Goal: Task Accomplishment & Management: Complete application form

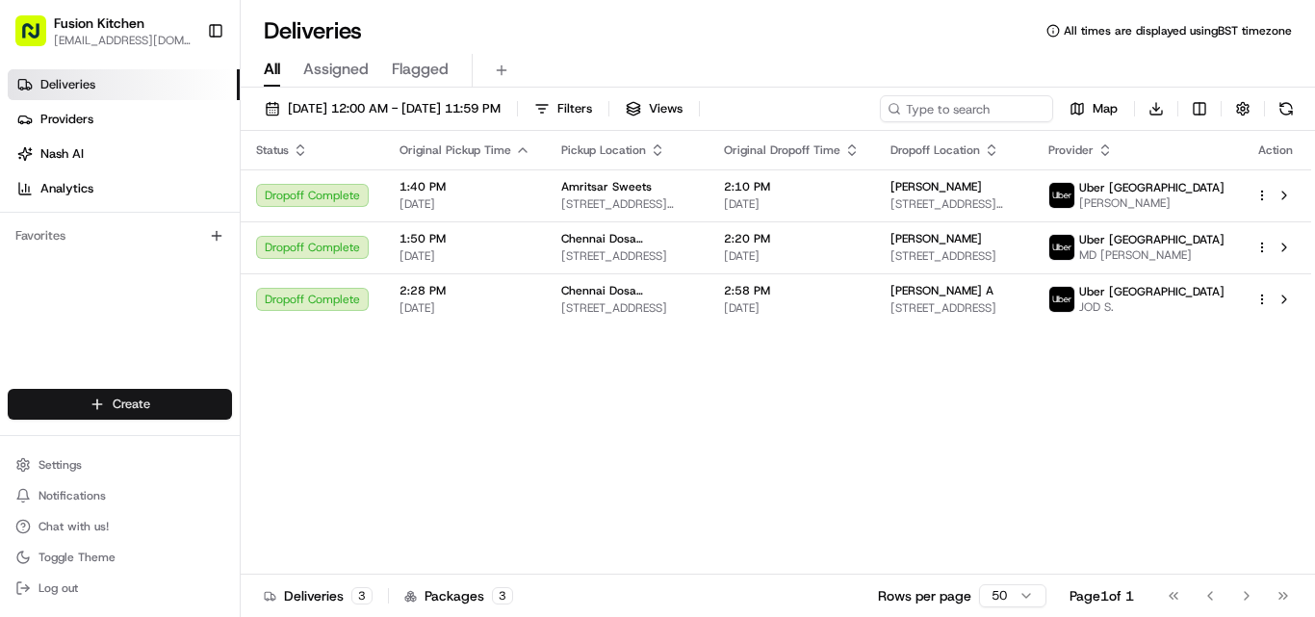
click at [121, 402] on html "Fusion Kitchen [EMAIL_ADDRESS][DOMAIN_NAME] Toggle Sidebar Deliveries Providers…" at bounding box center [657, 308] width 1315 height 617
click at [308, 451] on link "Delivery" at bounding box center [348, 440] width 215 height 35
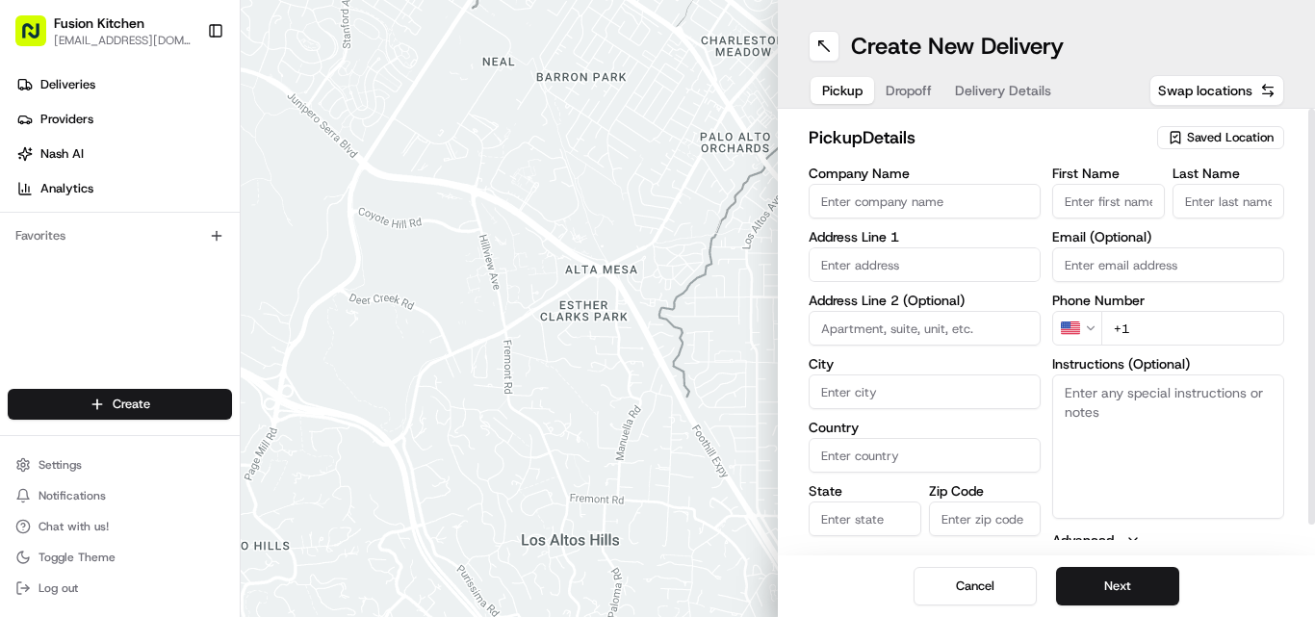
click at [657, 218] on input "Company Name" at bounding box center [925, 201] width 232 height 35
paste input "Amigo Derby"
type input "Amigo Derby"
click at [657, 350] on div "First Name Last Name Email (Optional) Phone Number US +1 Instructions (Optional…" at bounding box center [1169, 369] width 232 height 404
click at [657, 333] on input "+1" at bounding box center [1193, 328] width 183 height 35
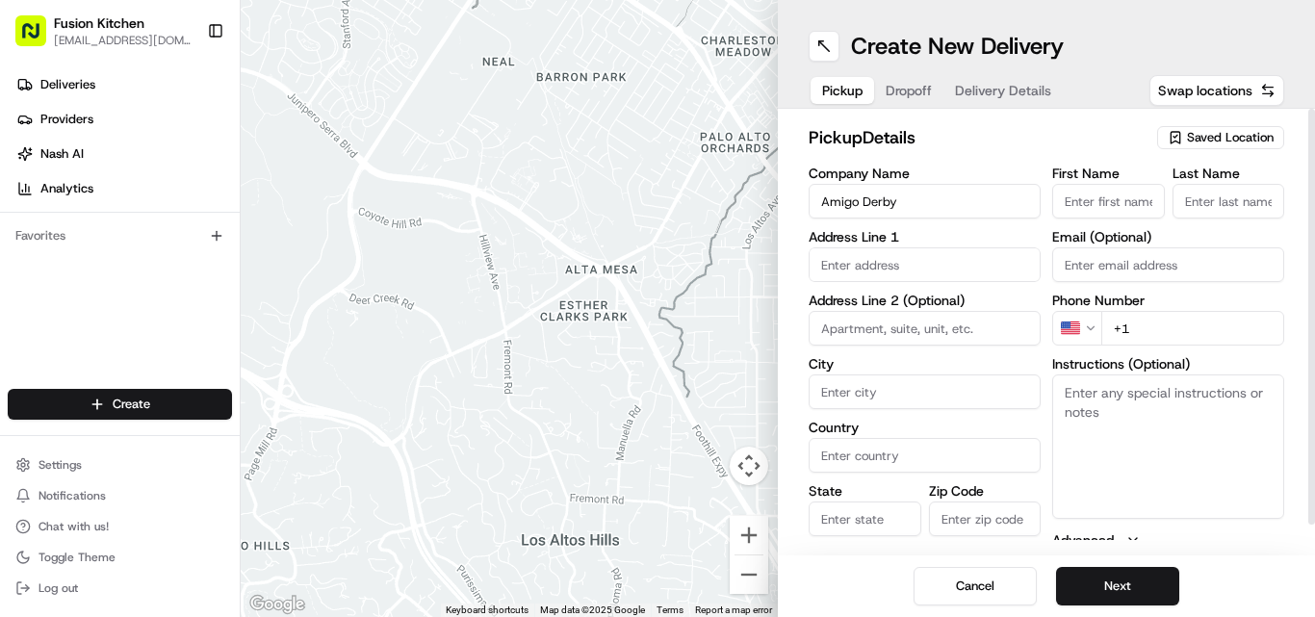
click at [657, 333] on input "+1" at bounding box center [1193, 328] width 183 height 35
paste input "44 1332 231319"
type input "[PHONE_NUMBER]"
click at [657, 434] on textarea "Instructions (Optional)" at bounding box center [1169, 447] width 232 height 144
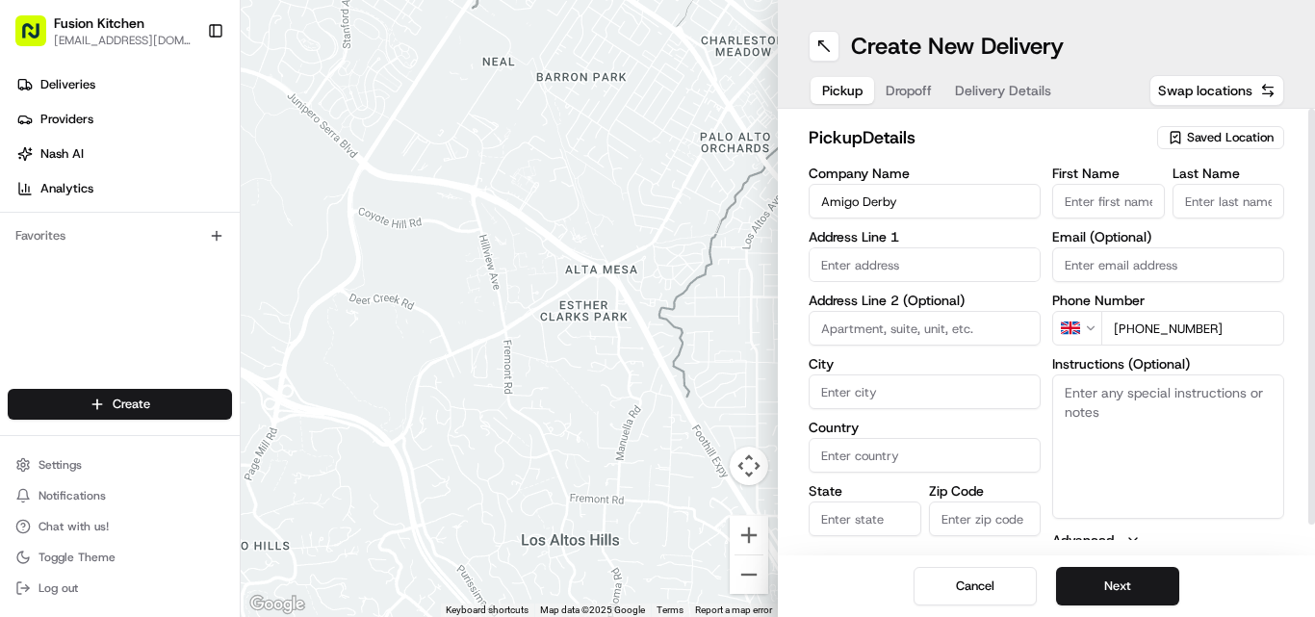
paste textarea "[PERSON_NAME]. [STREET_ADDRESS]"
click at [657, 390] on textarea "[PERSON_NAME]. [STREET_ADDRESS]" at bounding box center [1169, 447] width 232 height 144
drag, startPoint x: 1107, startPoint y: 389, endPoint x: 1165, endPoint y: 394, distance: 58.0
click at [657, 394] on textarea "[PERSON_NAME]. [STREET_ADDRESS]" at bounding box center [1169, 447] width 232 height 144
click at [657, 396] on textarea "[PERSON_NAME]. [STREET_ADDRESS]" at bounding box center [1169, 447] width 232 height 144
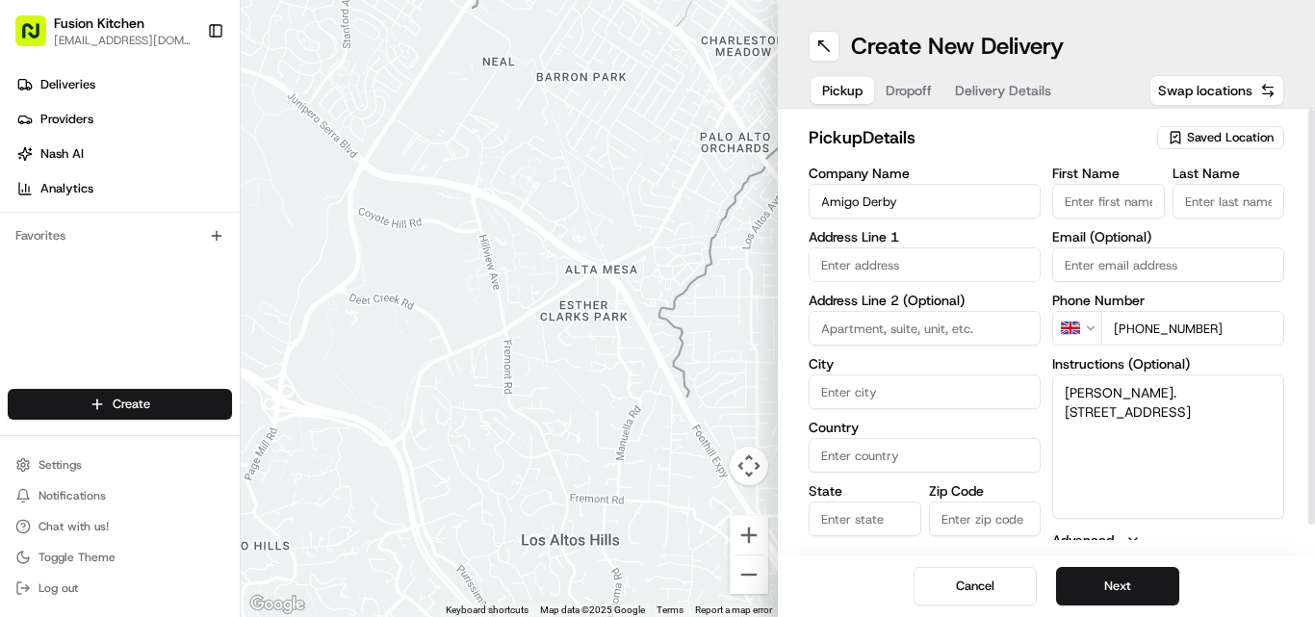
drag, startPoint x: 1129, startPoint y: 396, endPoint x: 1170, endPoint y: 397, distance: 41.4
click at [657, 397] on textarea "[PERSON_NAME]. [STREET_ADDRESS]" at bounding box center [1169, 447] width 232 height 144
type textarea ". [STREET_ADDRESS]"
click at [657, 206] on input "First Name" at bounding box center [1109, 201] width 113 height 35
paste input "[PERSON_NAME]"
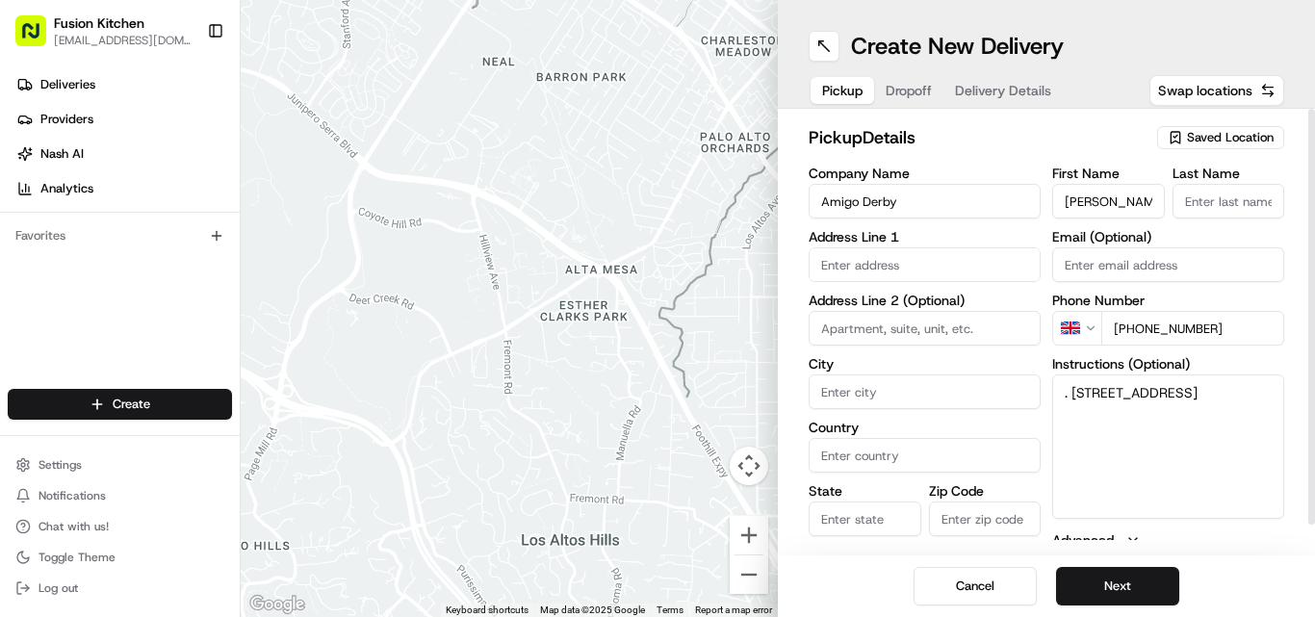
scroll to position [0, 19]
type input "[PERSON_NAME]"
click at [657, 211] on input "Last Name" at bounding box center [1229, 201] width 113 height 35
paste input "[PERSON_NAME]"
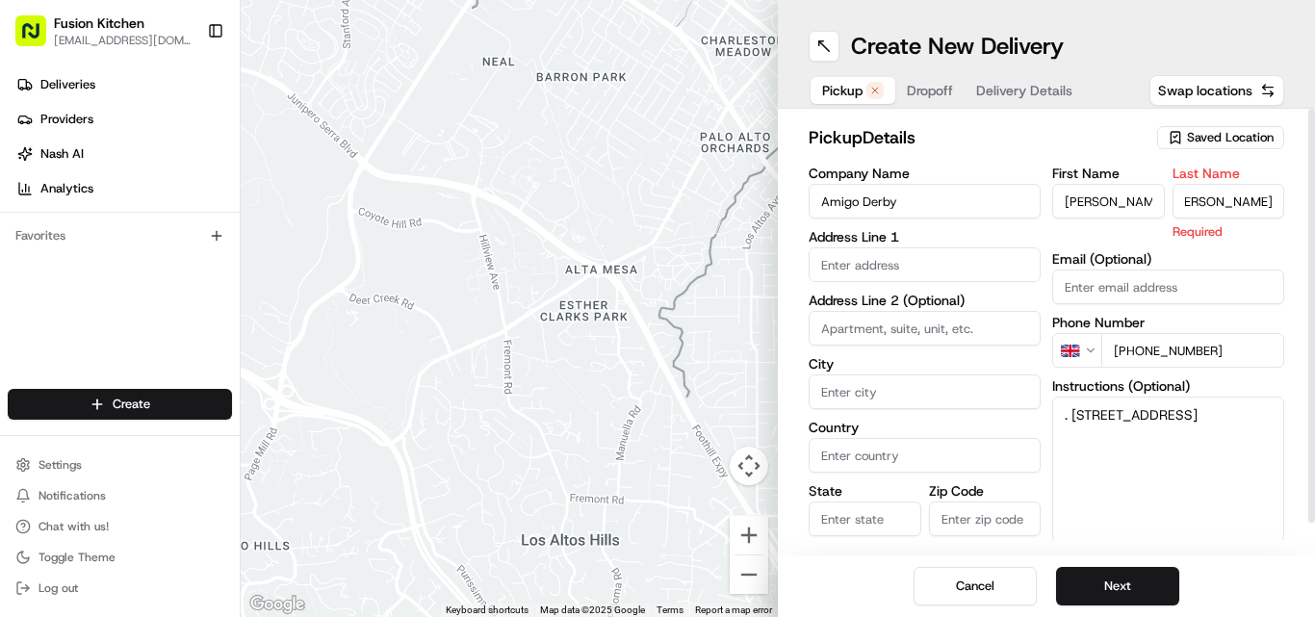
click at [657, 194] on input "[PERSON_NAME]" at bounding box center [1229, 201] width 113 height 35
type input "[PERSON_NAME]"
click at [657, 199] on input "[PERSON_NAME]" at bounding box center [1109, 201] width 113 height 35
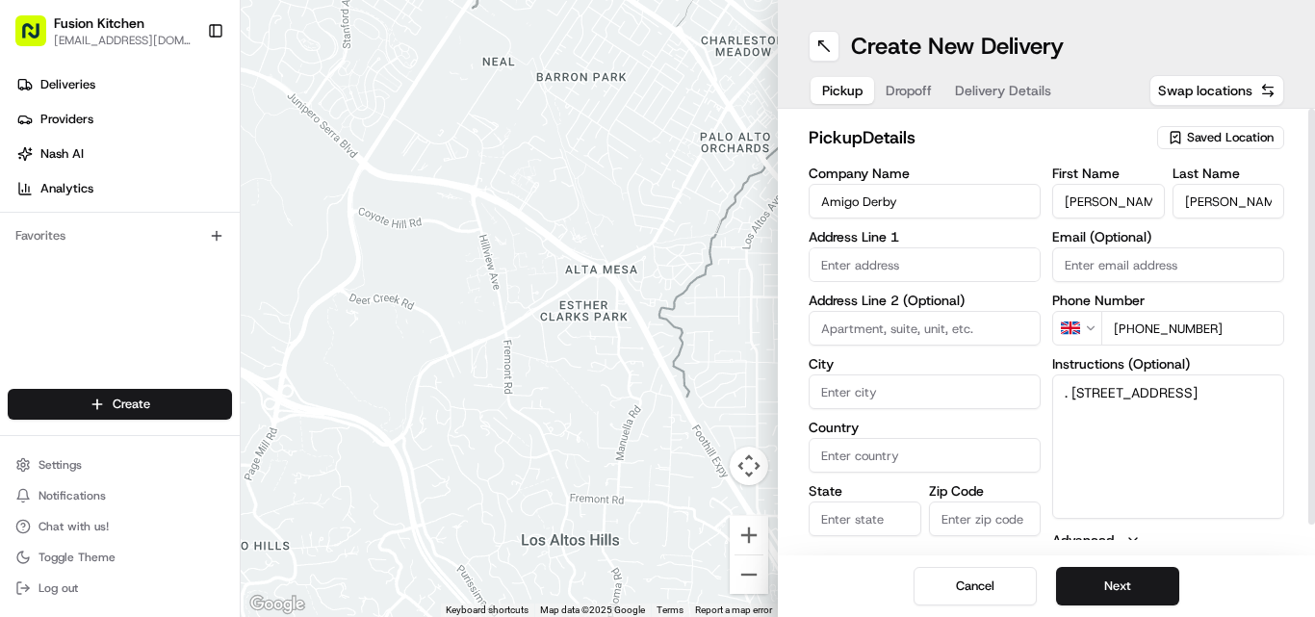
click at [657, 199] on input "[PERSON_NAME]" at bounding box center [1109, 201] width 113 height 35
type input "Rohanthan"
drag, startPoint x: 1087, startPoint y: 385, endPoint x: 1194, endPoint y: 417, distance: 111.5
click at [657, 417] on textarea ". [STREET_ADDRESS]" at bounding box center [1169, 447] width 232 height 144
click at [657, 253] on input "text" at bounding box center [925, 264] width 232 height 35
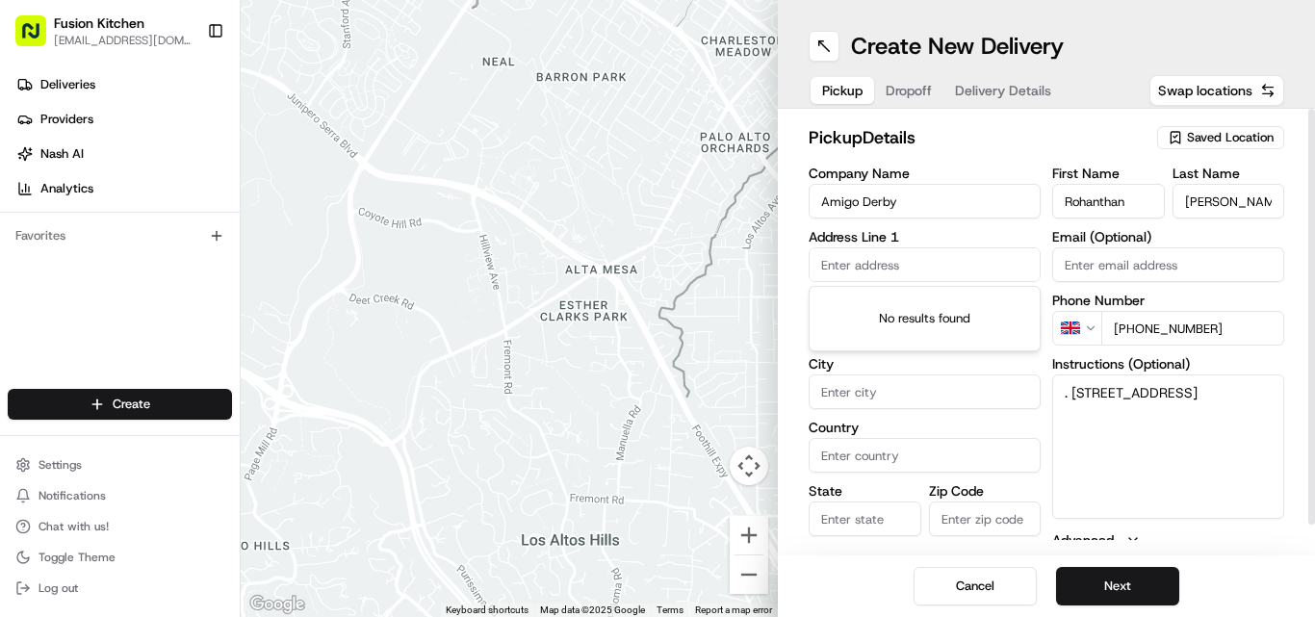
paste input "[STREET_ADDRESS]"
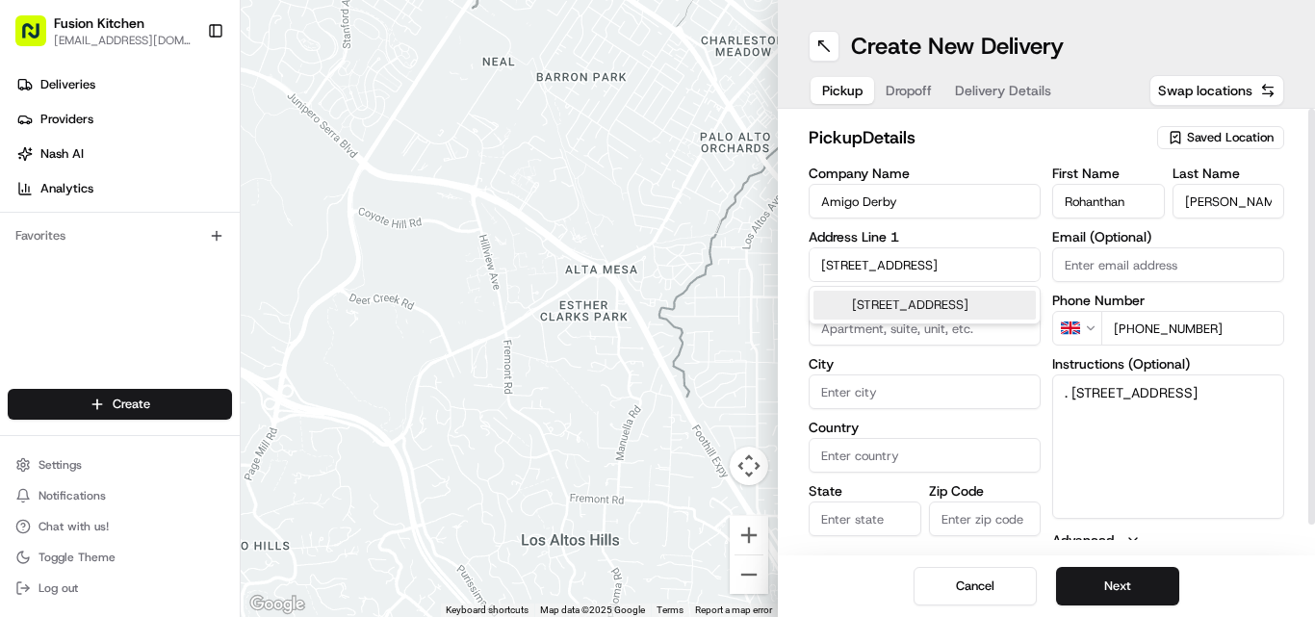
click at [657, 307] on div "[STREET_ADDRESS]" at bounding box center [925, 305] width 222 height 29
type input "[STREET_ADDRESS]"
type input "[GEOGRAPHIC_DATA]"
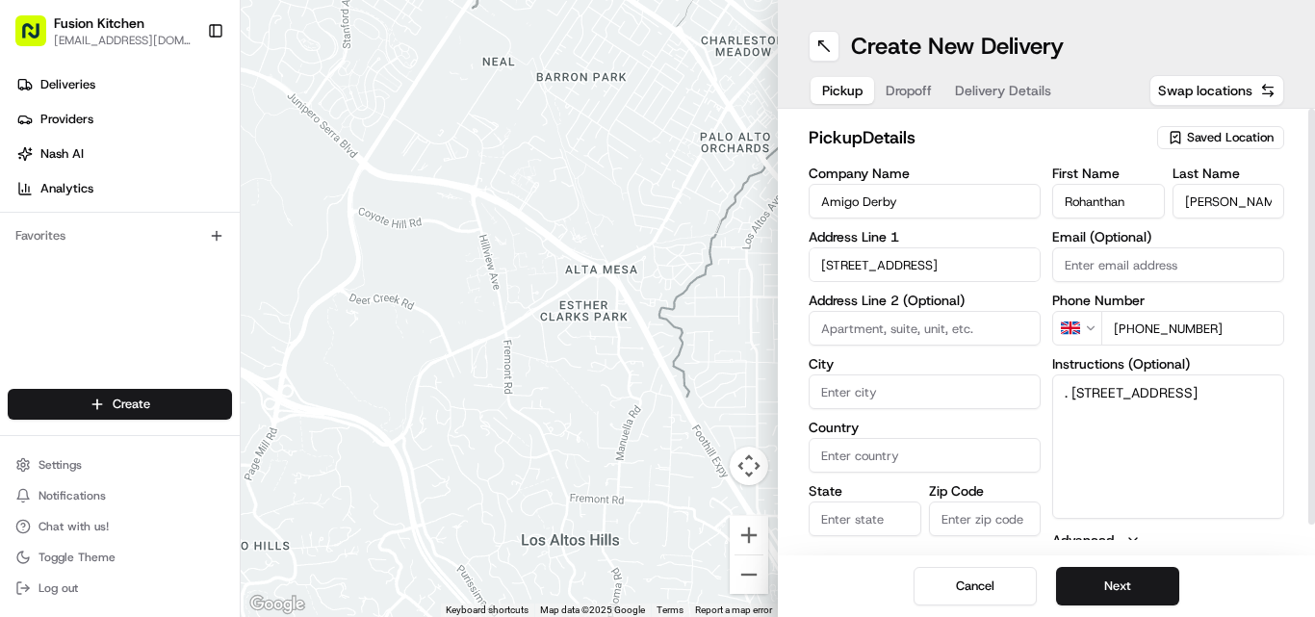
type input "[GEOGRAPHIC_DATA]"
type input "DE1 2SN"
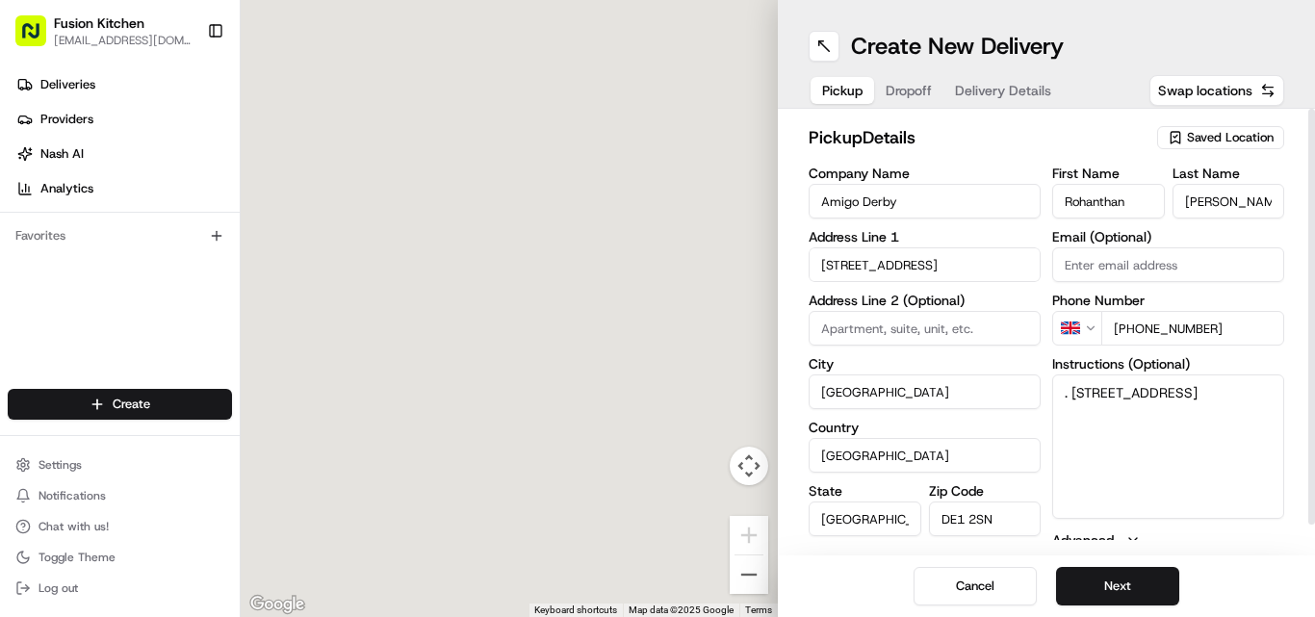
type input "[STREET_ADDRESS]"
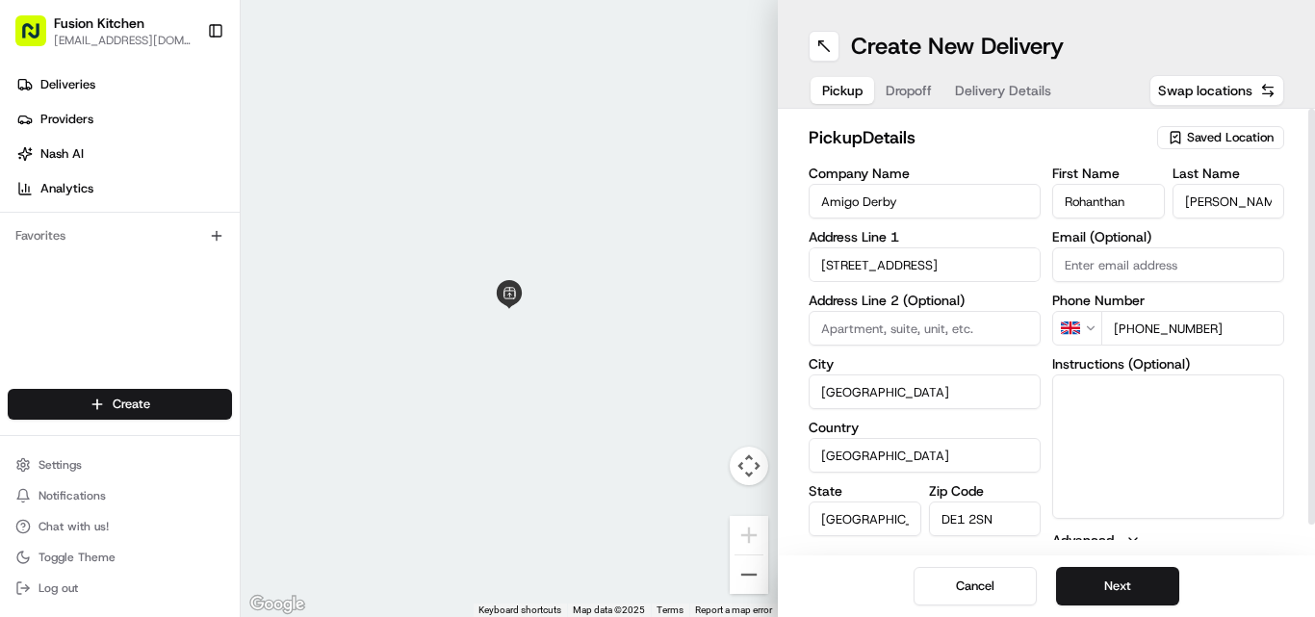
drag, startPoint x: 1086, startPoint y: 393, endPoint x: 1207, endPoint y: 435, distance: 127.6
click at [657, 582] on button "Next" at bounding box center [1117, 586] width 123 height 39
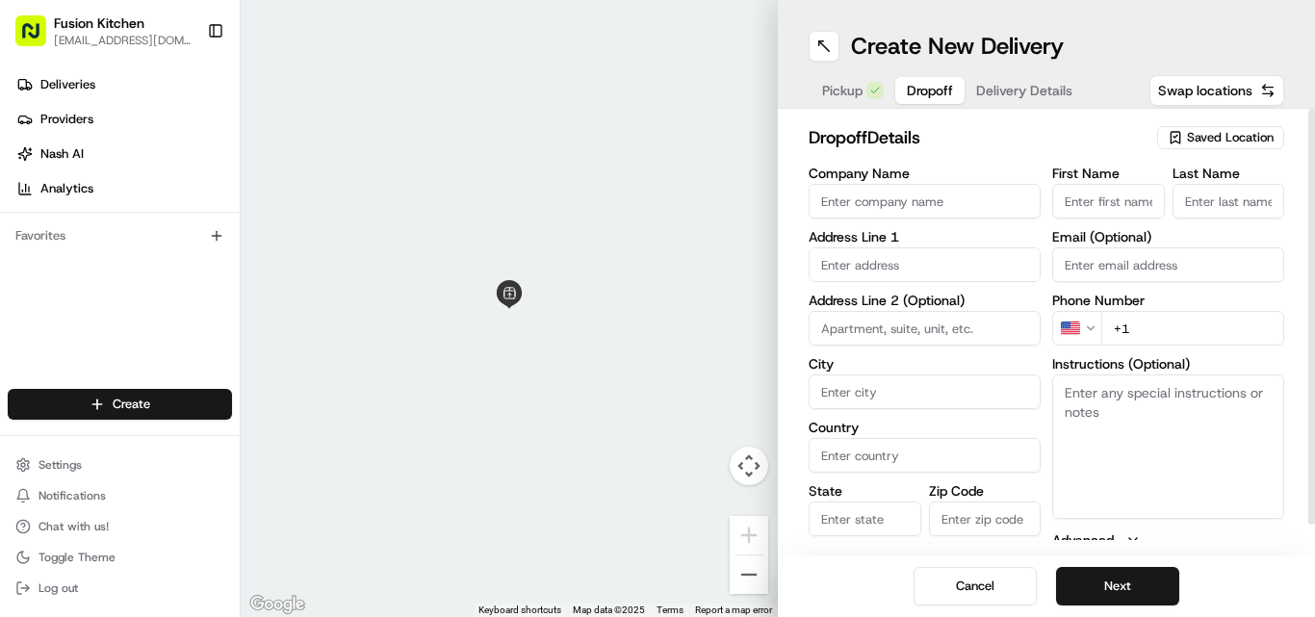
click at [657, 193] on input "First Name" at bounding box center [1109, 201] width 113 height 35
type input "Mark"
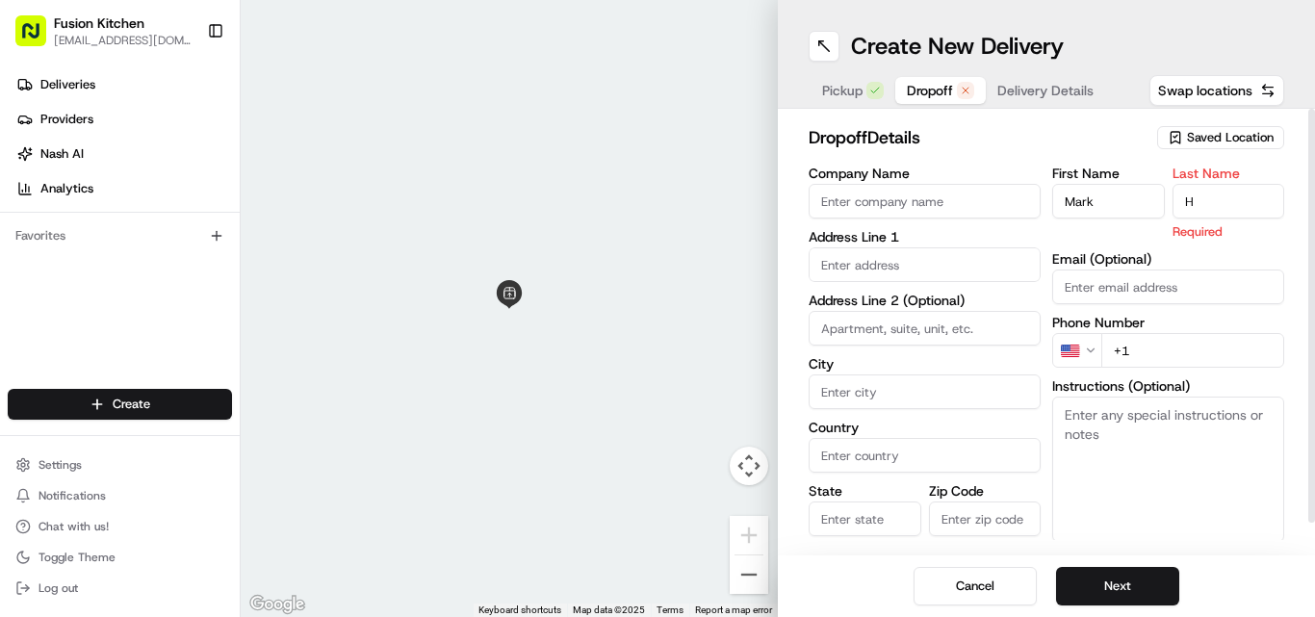
type input "H"
click at [657, 259] on input "text" at bounding box center [925, 264] width 232 height 35
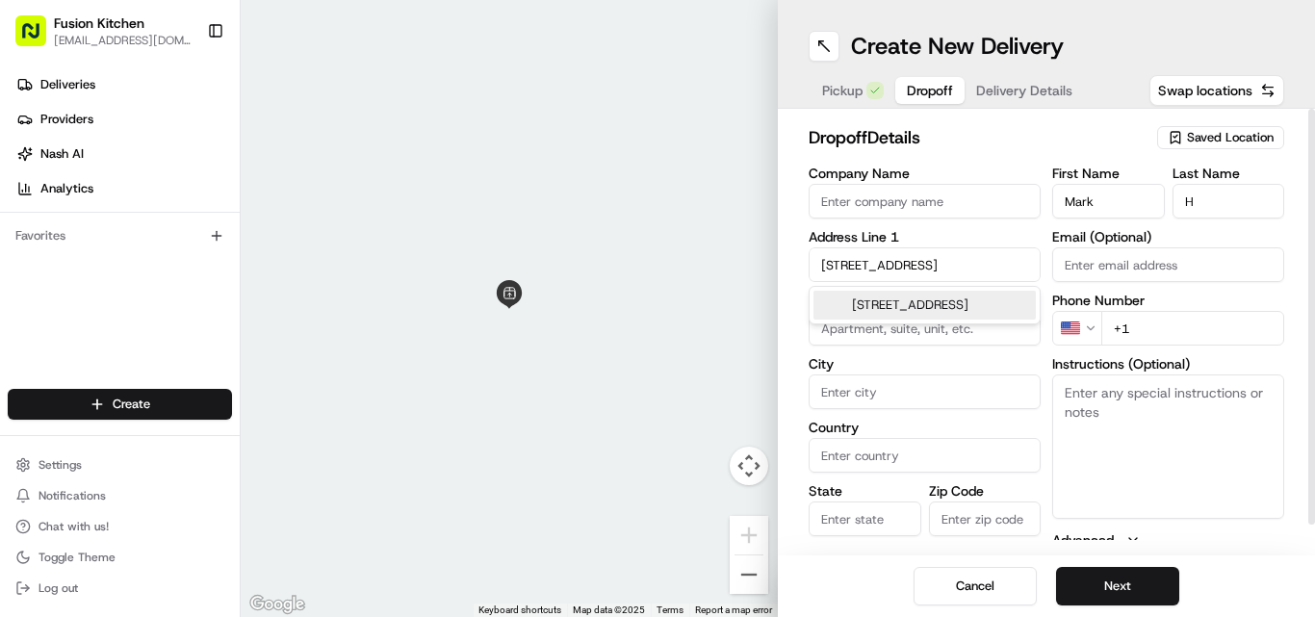
click at [657, 315] on div "[STREET_ADDRESS]" at bounding box center [925, 305] width 222 height 29
type input "[STREET_ADDRESS]"
type input "Allestree"
type input "[GEOGRAPHIC_DATA]"
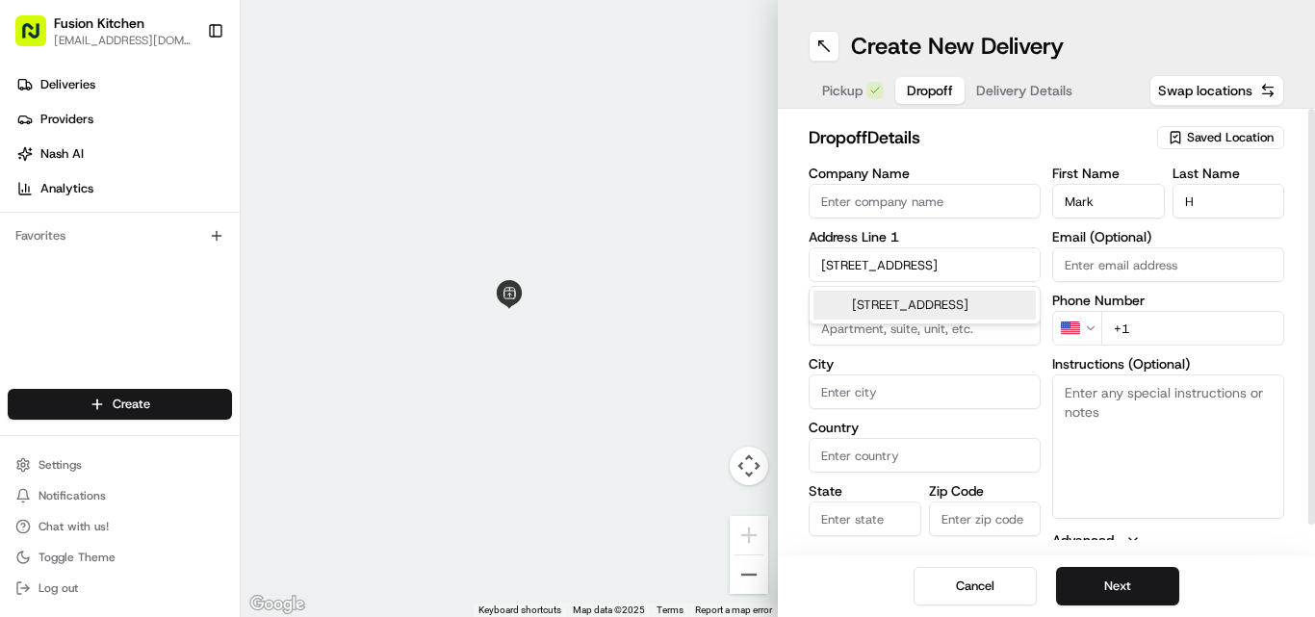
type input "DE22 2RX"
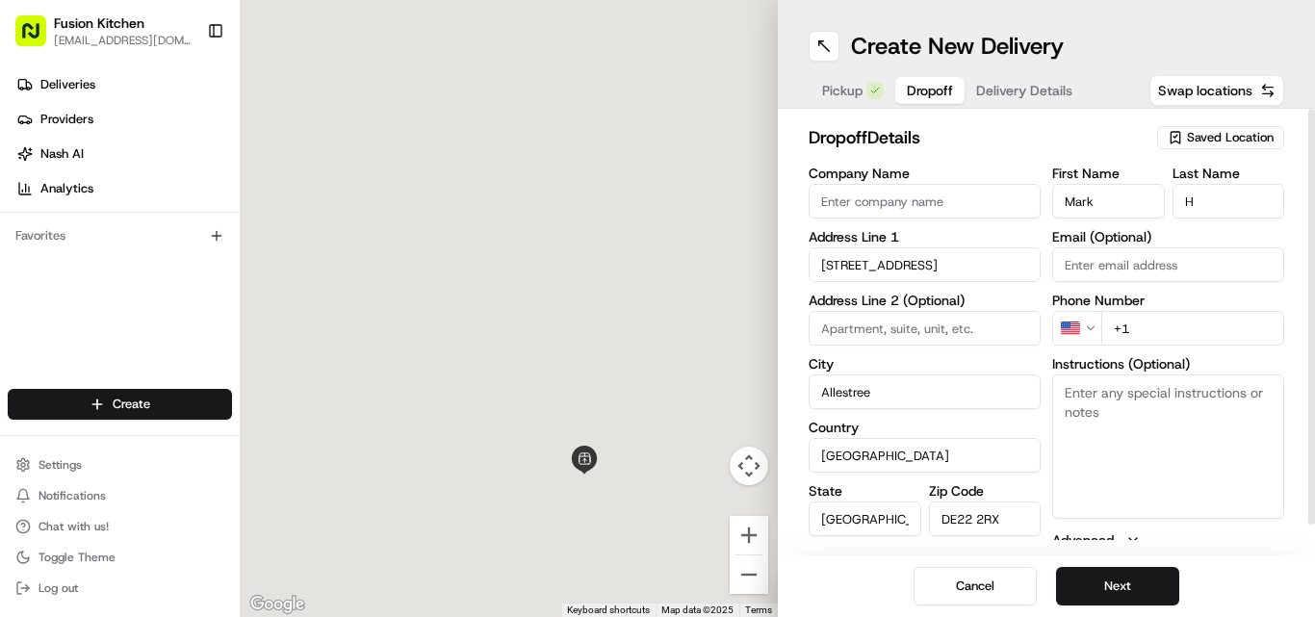
type input "[STREET_ADDRESS]"
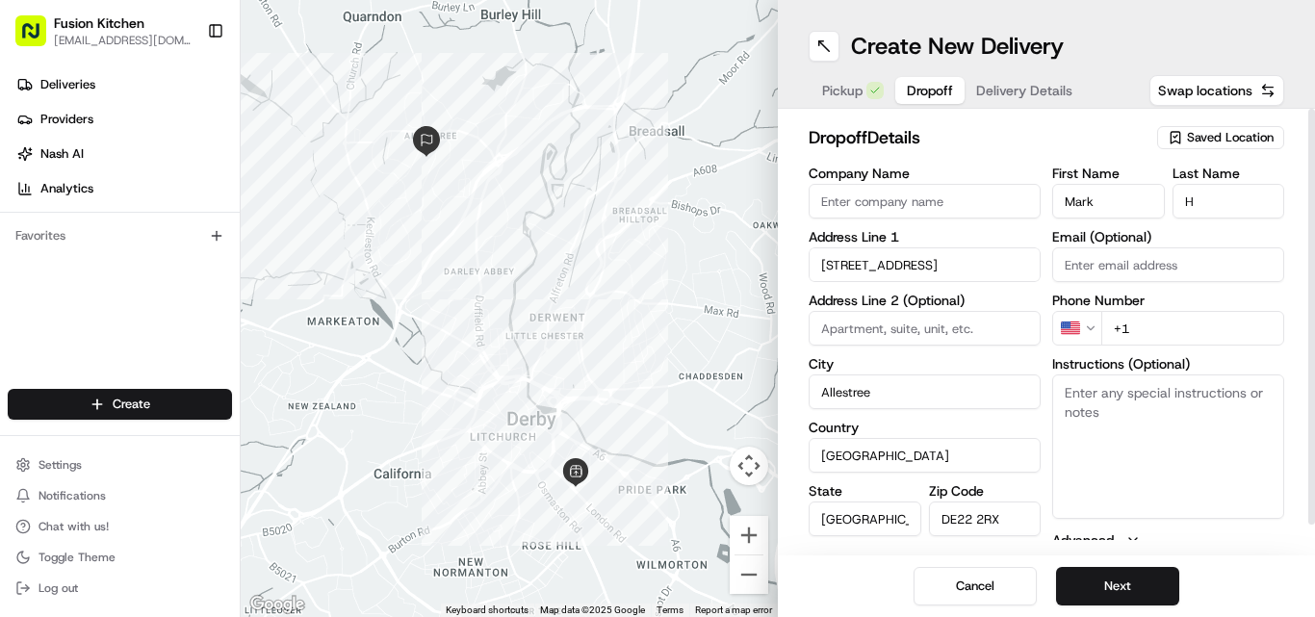
click at [657, 328] on html "Fusion Kitchen [EMAIL_ADDRESS][DOMAIN_NAME] Toggle Sidebar Deliveries Providers…" at bounding box center [657, 308] width 1315 height 617
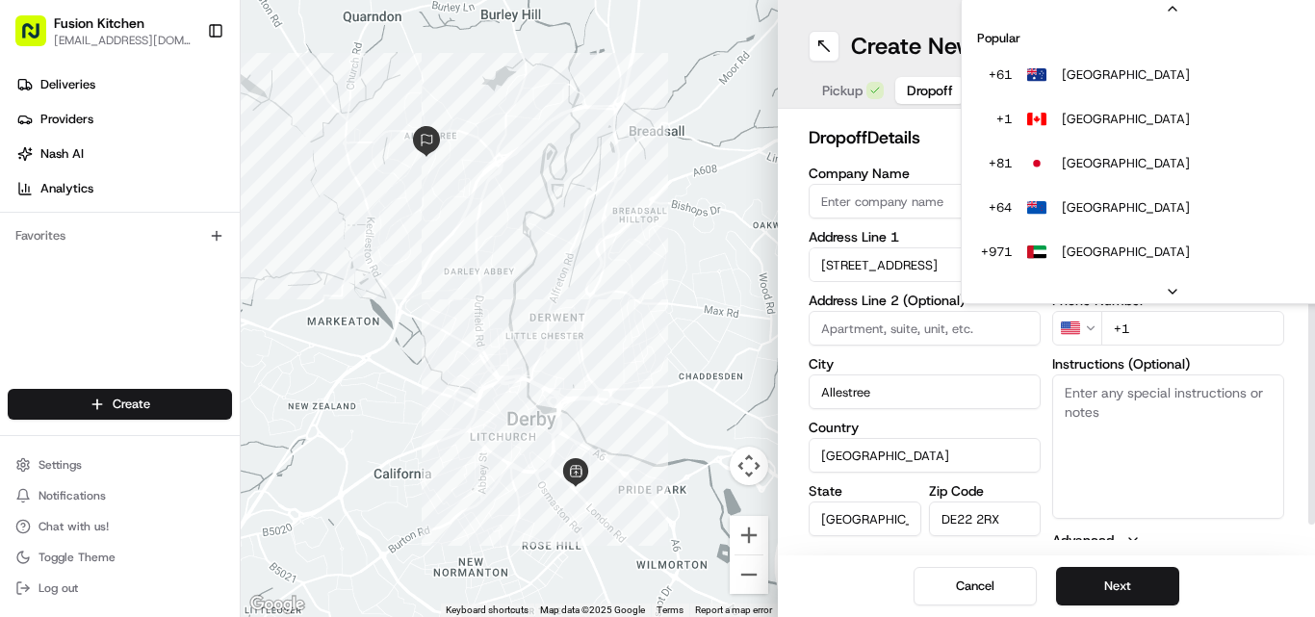
scroll to position [83, 0]
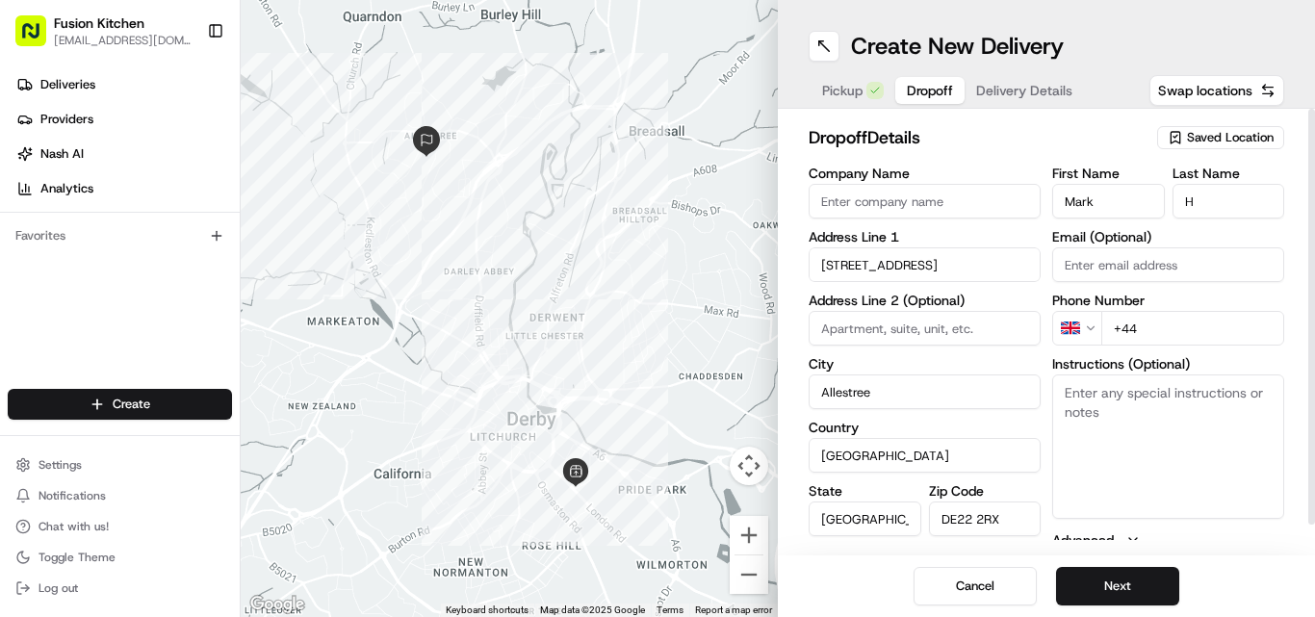
click at [657, 332] on input "+44" at bounding box center [1193, 328] width 183 height 35
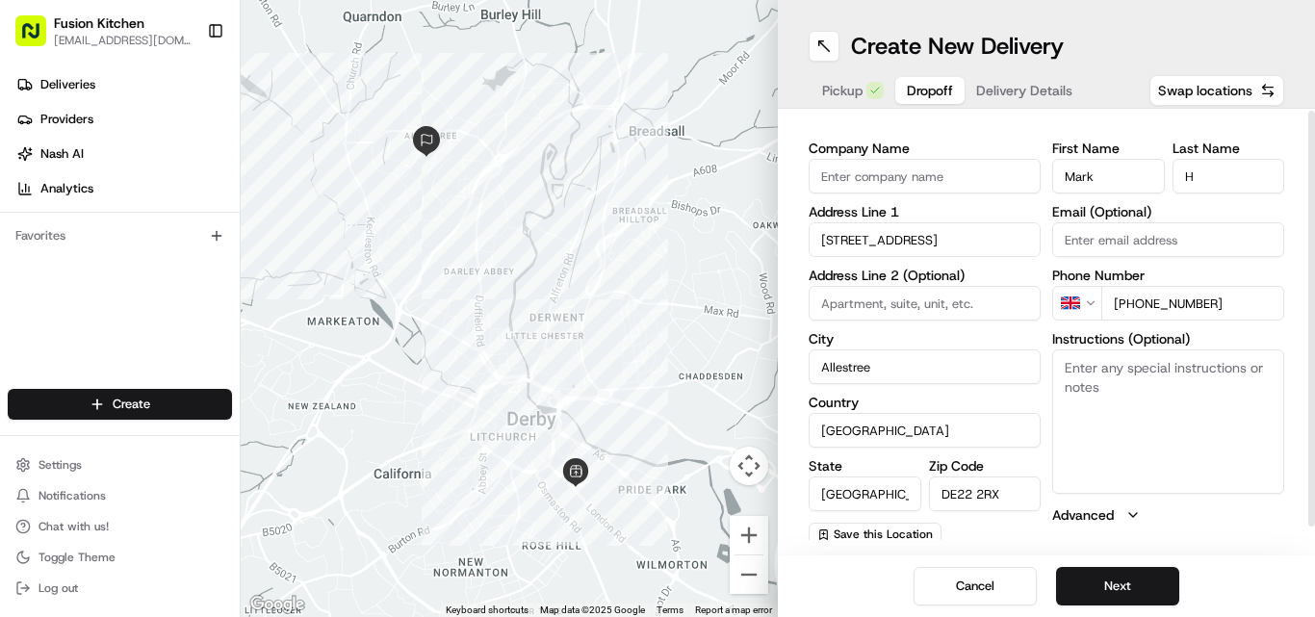
scroll to position [31, 0]
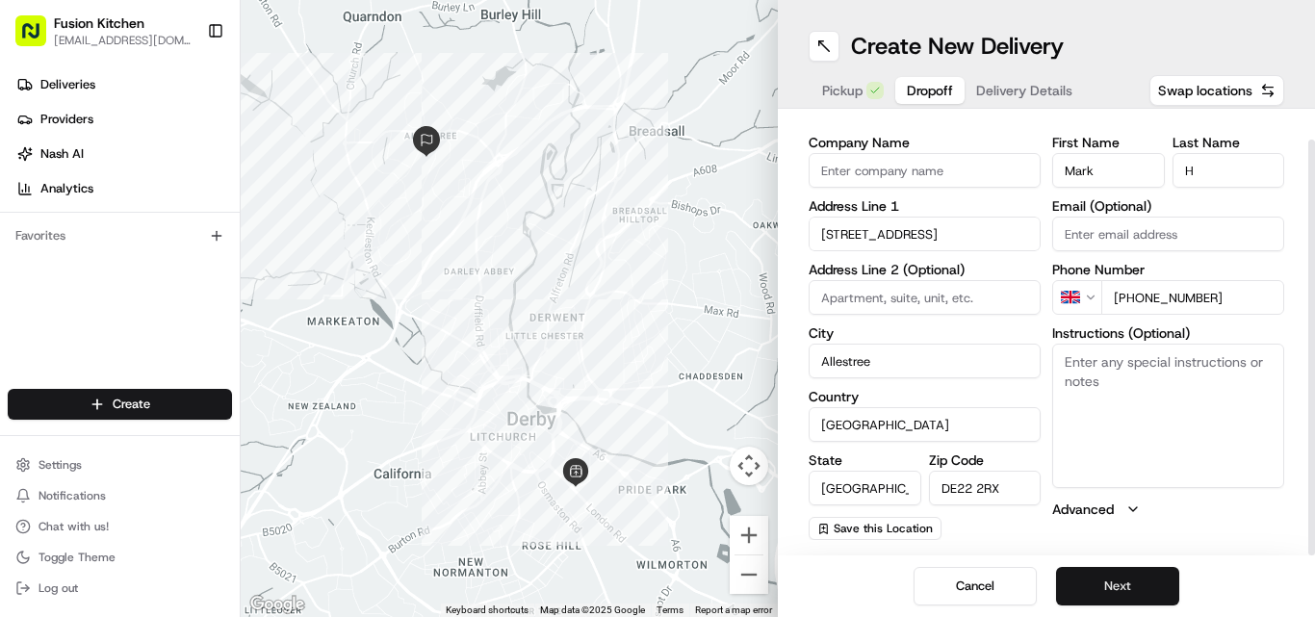
type input "[PHONE_NUMBER]"
click at [657, 581] on button "Next" at bounding box center [1117, 586] width 123 height 39
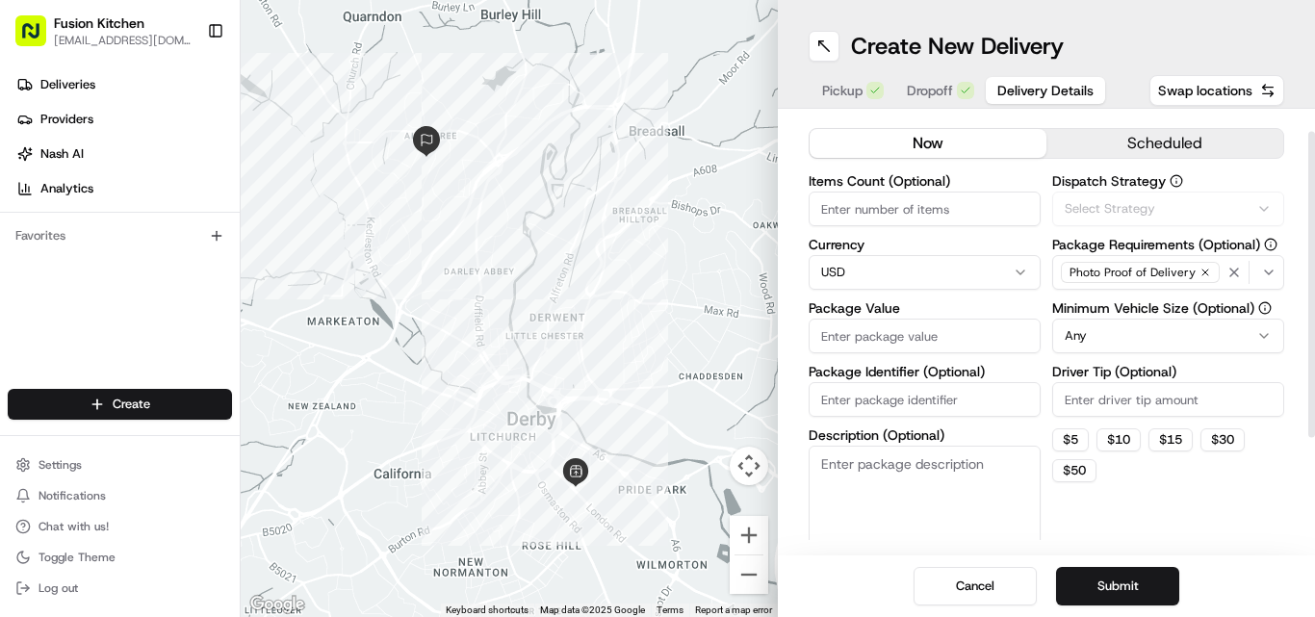
click at [657, 269] on html "Fusion Kitchen [EMAIL_ADDRESS][DOMAIN_NAME] Toggle Sidebar Deliveries Providers…" at bounding box center [657, 308] width 1315 height 617
click at [657, 349] on input "Package Value" at bounding box center [925, 336] width 232 height 35
type input "20.59"
click at [657, 580] on button "Submit" at bounding box center [1117, 586] width 123 height 39
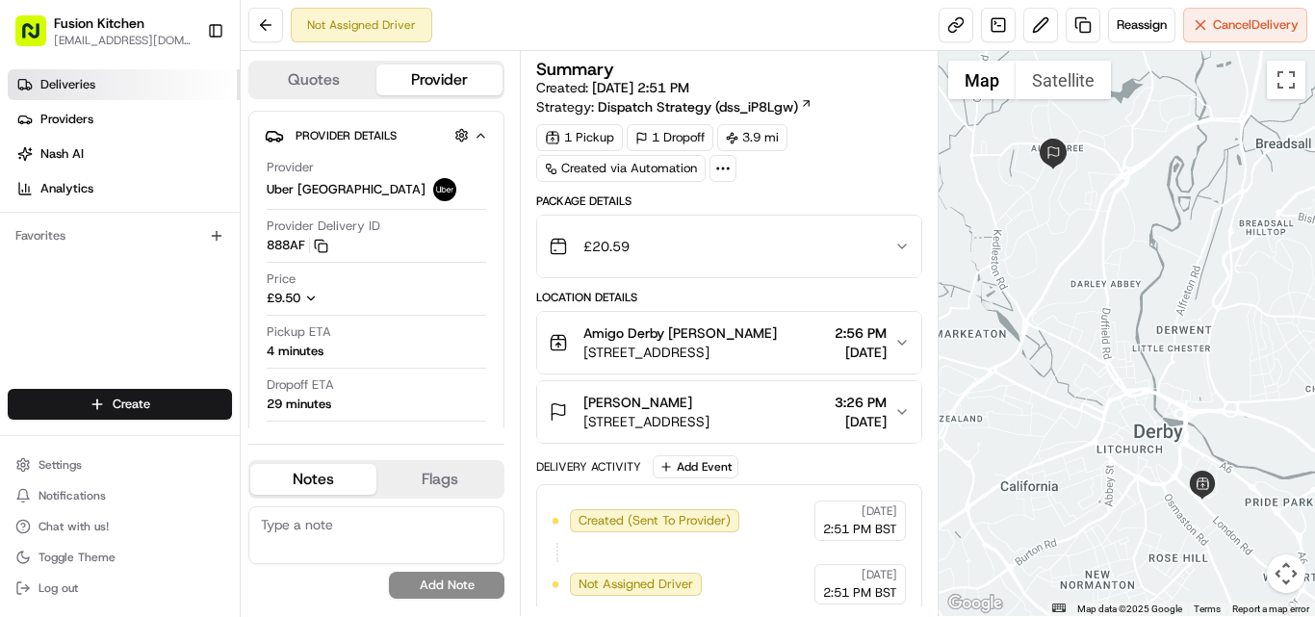
click at [119, 95] on link "Deliveries" at bounding box center [124, 84] width 232 height 31
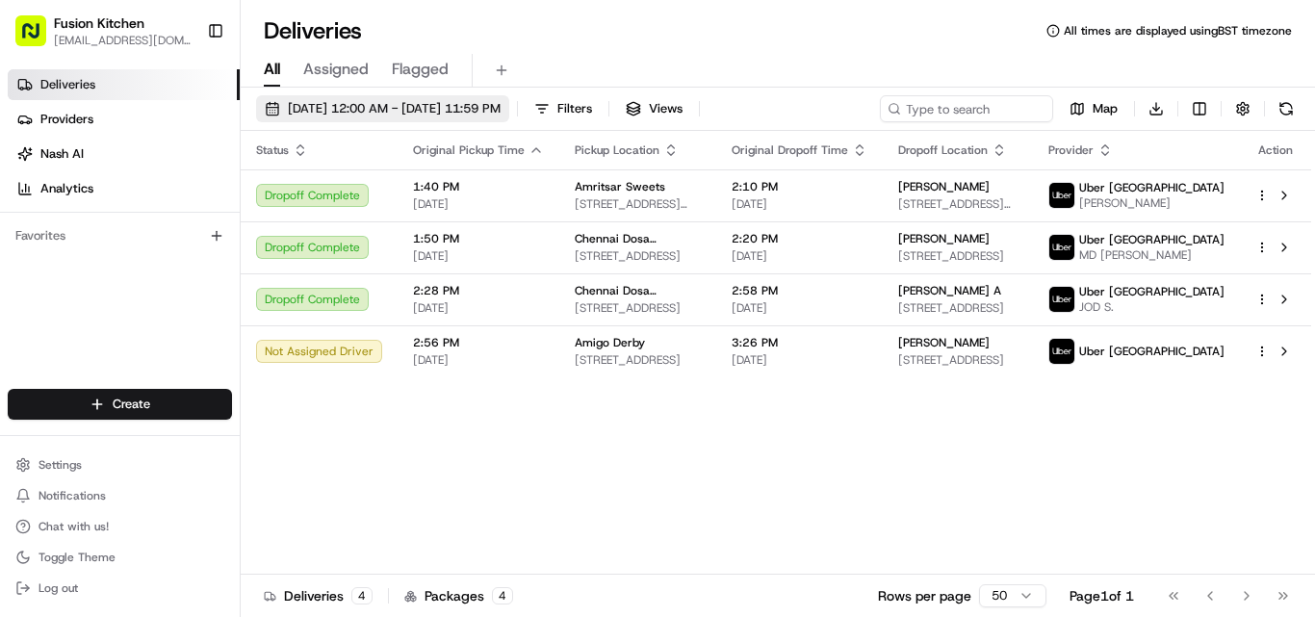
click at [417, 113] on span "[DATE] 12:00 AM - [DATE] 11:59 PM" at bounding box center [394, 108] width 213 height 17
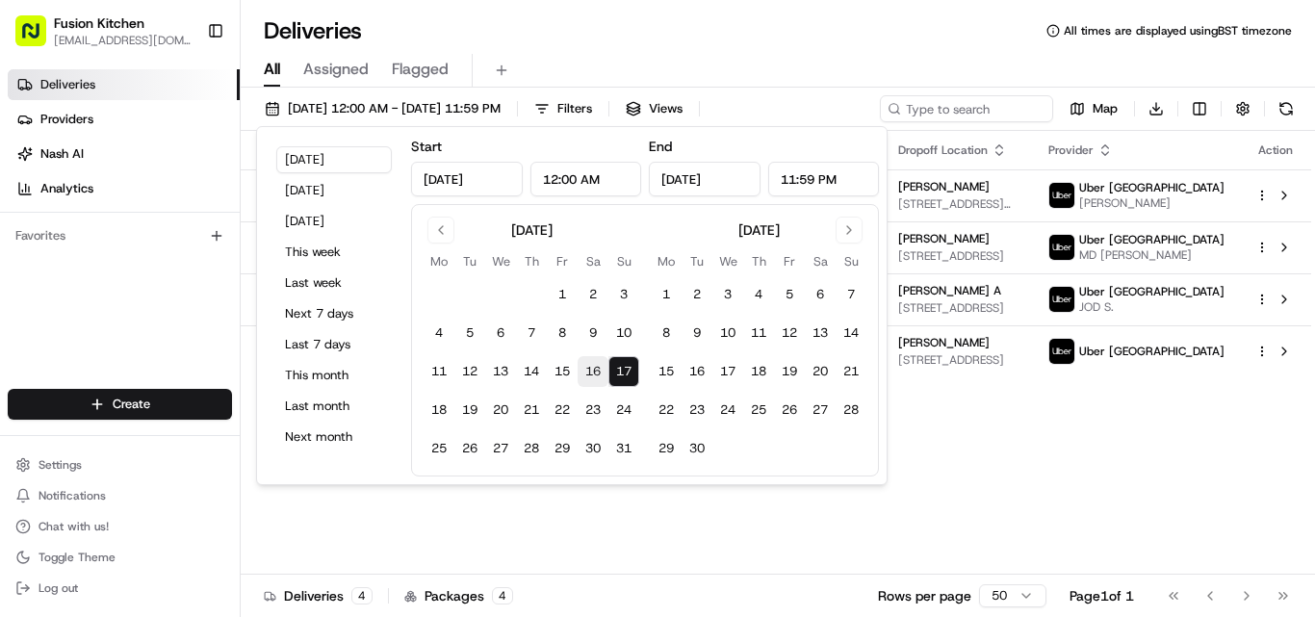
click at [596, 377] on button "16" at bounding box center [593, 371] width 31 height 31
type input "[DATE]"
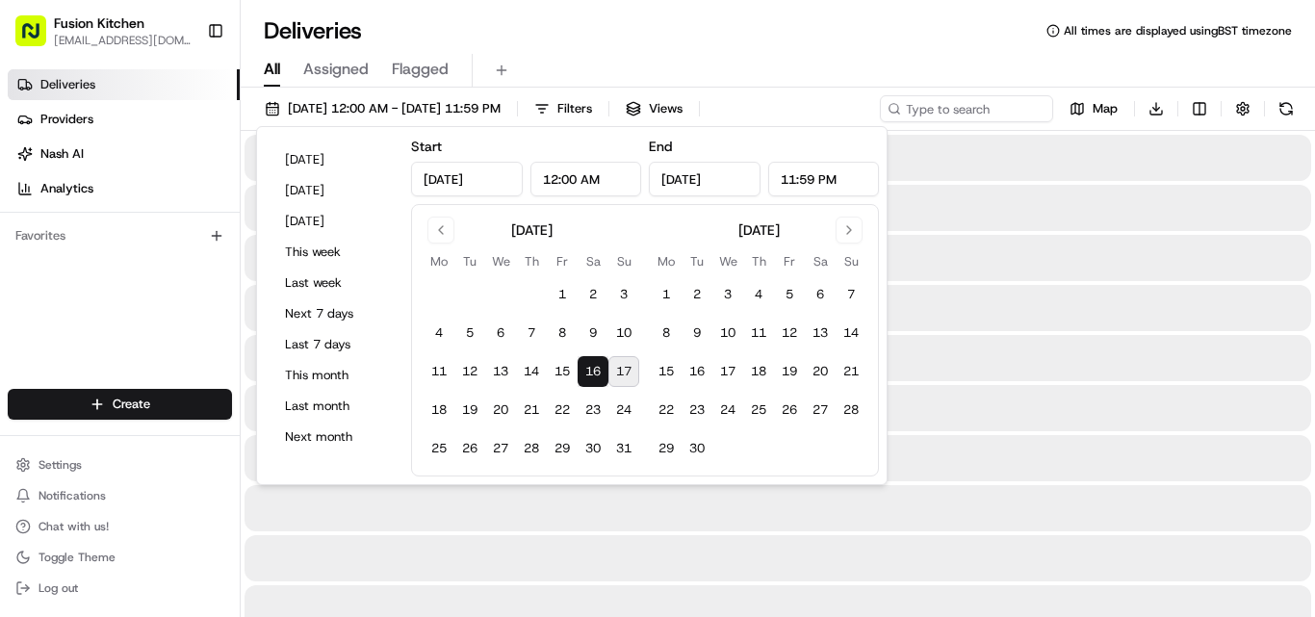
click at [657, 76] on div "All Assigned Flagged" at bounding box center [778, 71] width 1075 height 34
click at [657, 103] on input at bounding box center [937, 108] width 231 height 27
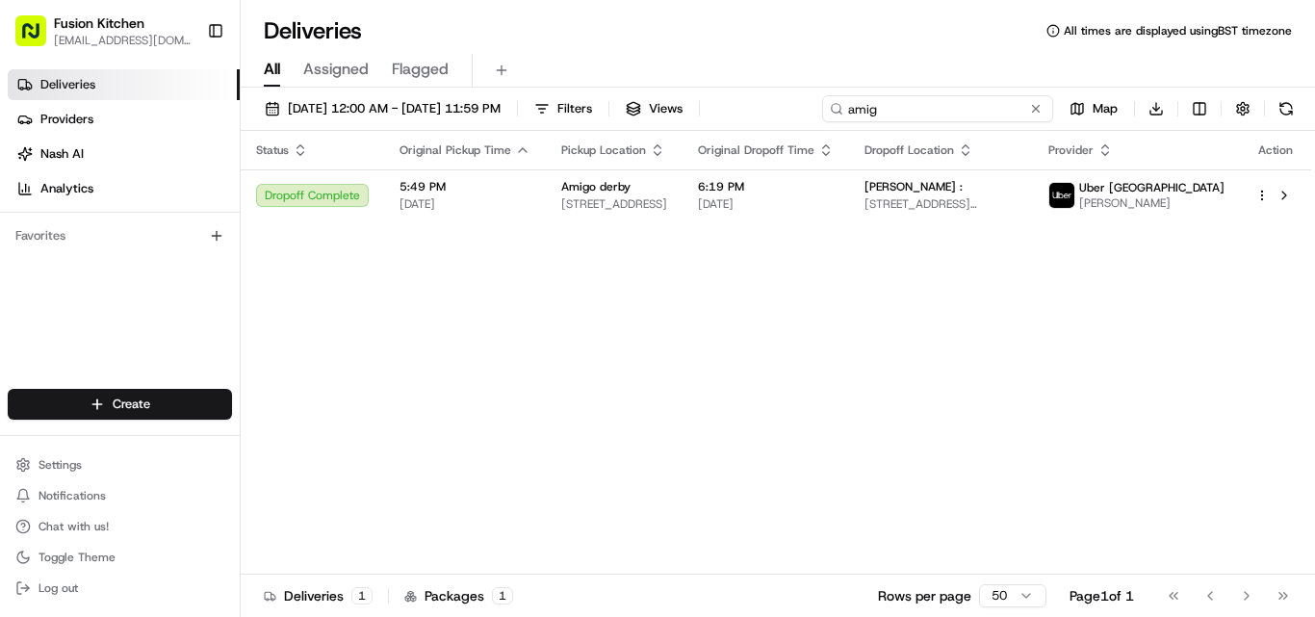
type input "amig"
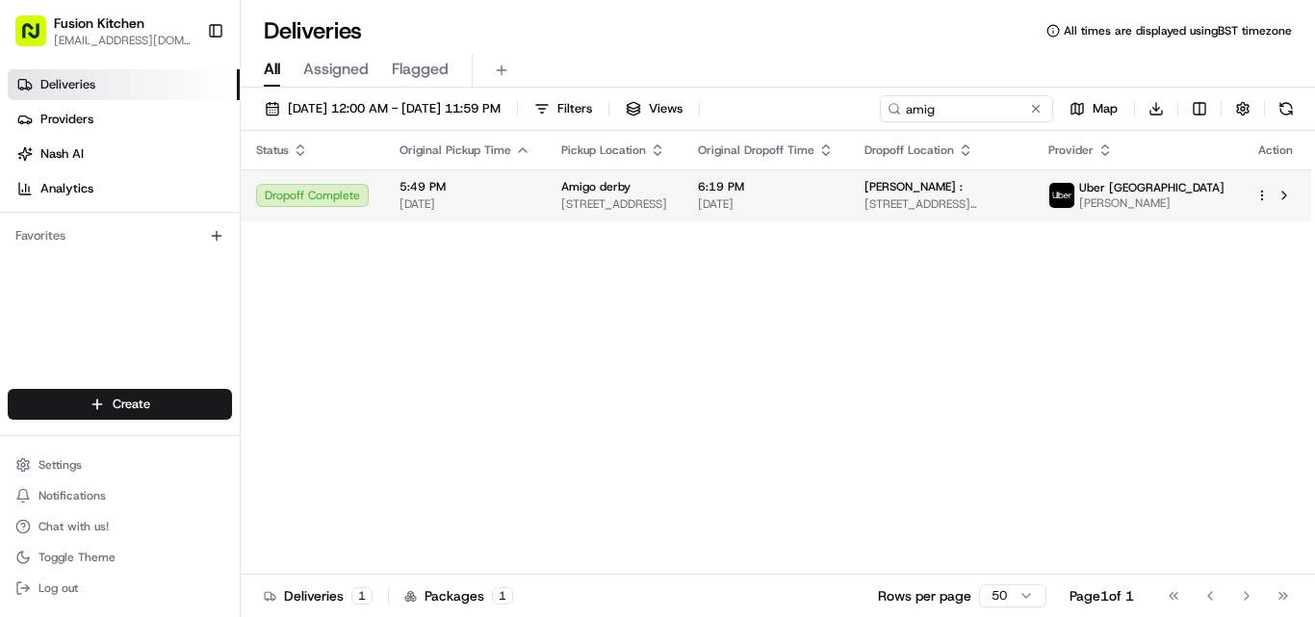
click at [630, 201] on span "[STREET_ADDRESS]" at bounding box center [614, 203] width 106 height 15
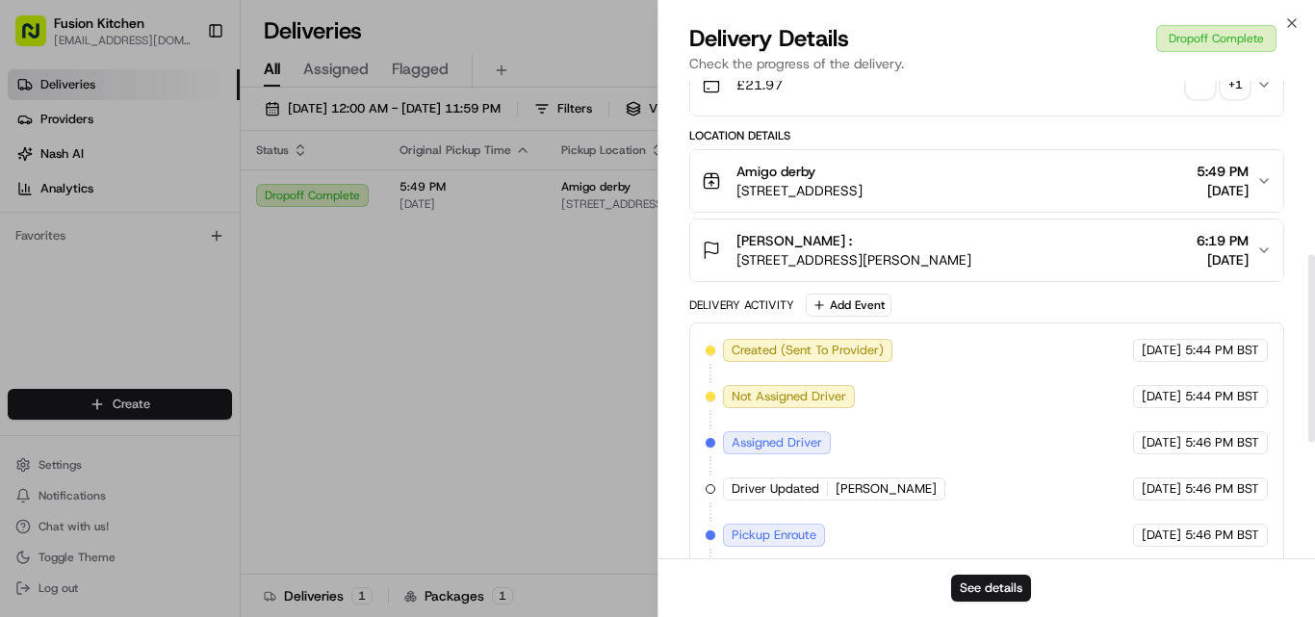
scroll to position [481, 0]
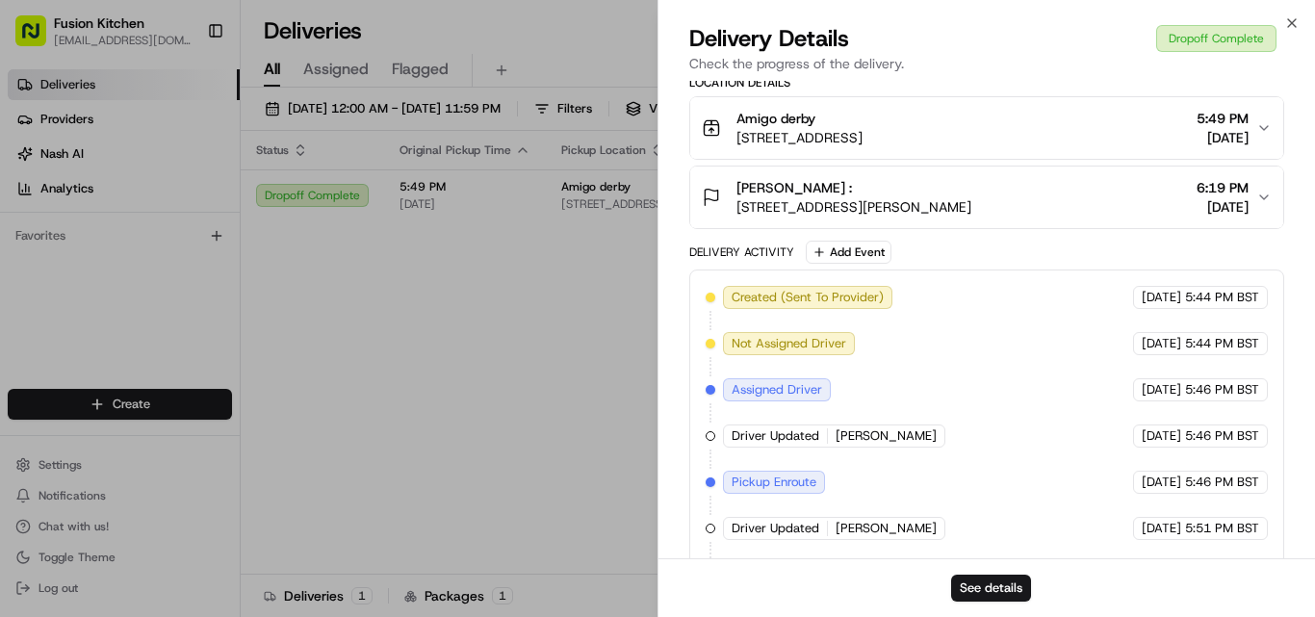
drag, startPoint x: 739, startPoint y: 200, endPoint x: 1055, endPoint y: 237, distance: 318.9
click at [657, 228] on button "[PERSON_NAME] : [STREET_ADDRESS][PERSON_NAME] 6:19 PM [DATE]" at bounding box center [986, 198] width 593 height 62
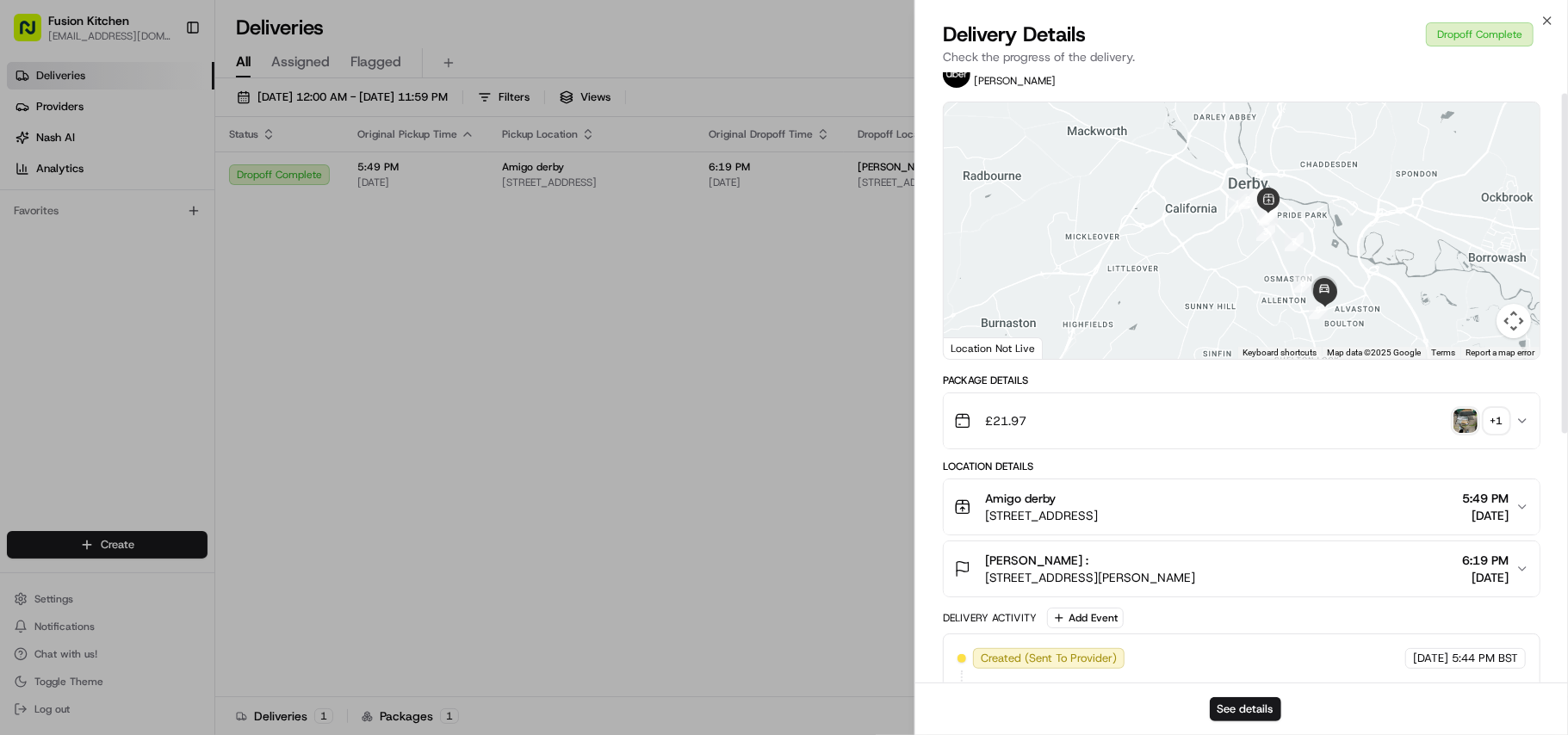
scroll to position [0, 0]
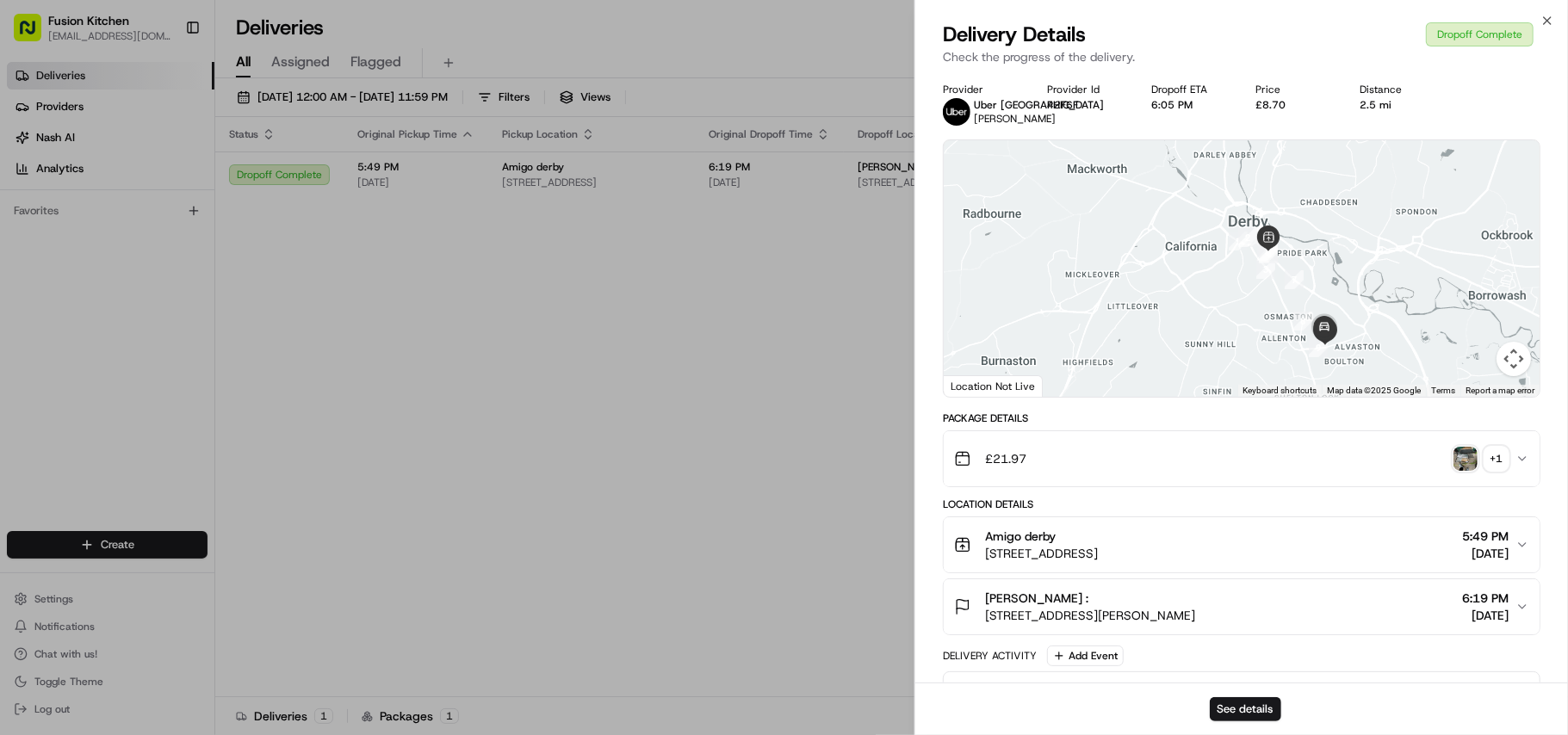
click at [587, 403] on div "Provider Uber UK [PERSON_NAME] Provider Id 42F6F Dropoff ETA 6:05 PM Price £8.7…" at bounding box center [1242, 609] width 653 height 1073
click at [587, 111] on div "£8.70" at bounding box center [1294, 105] width 77 height 13
copy div "£8.70"
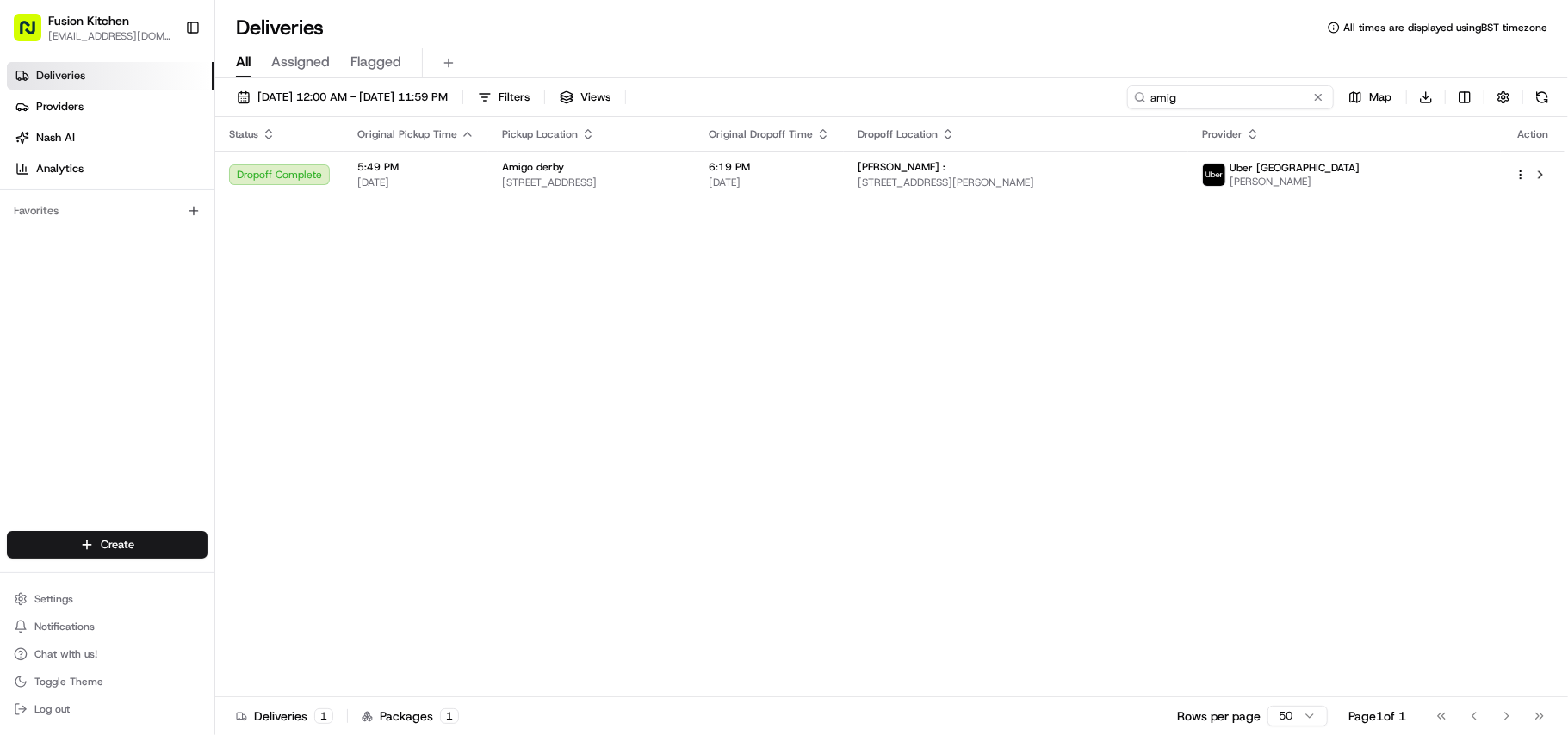
click at [587, 102] on input "amig" at bounding box center [1230, 97] width 207 height 24
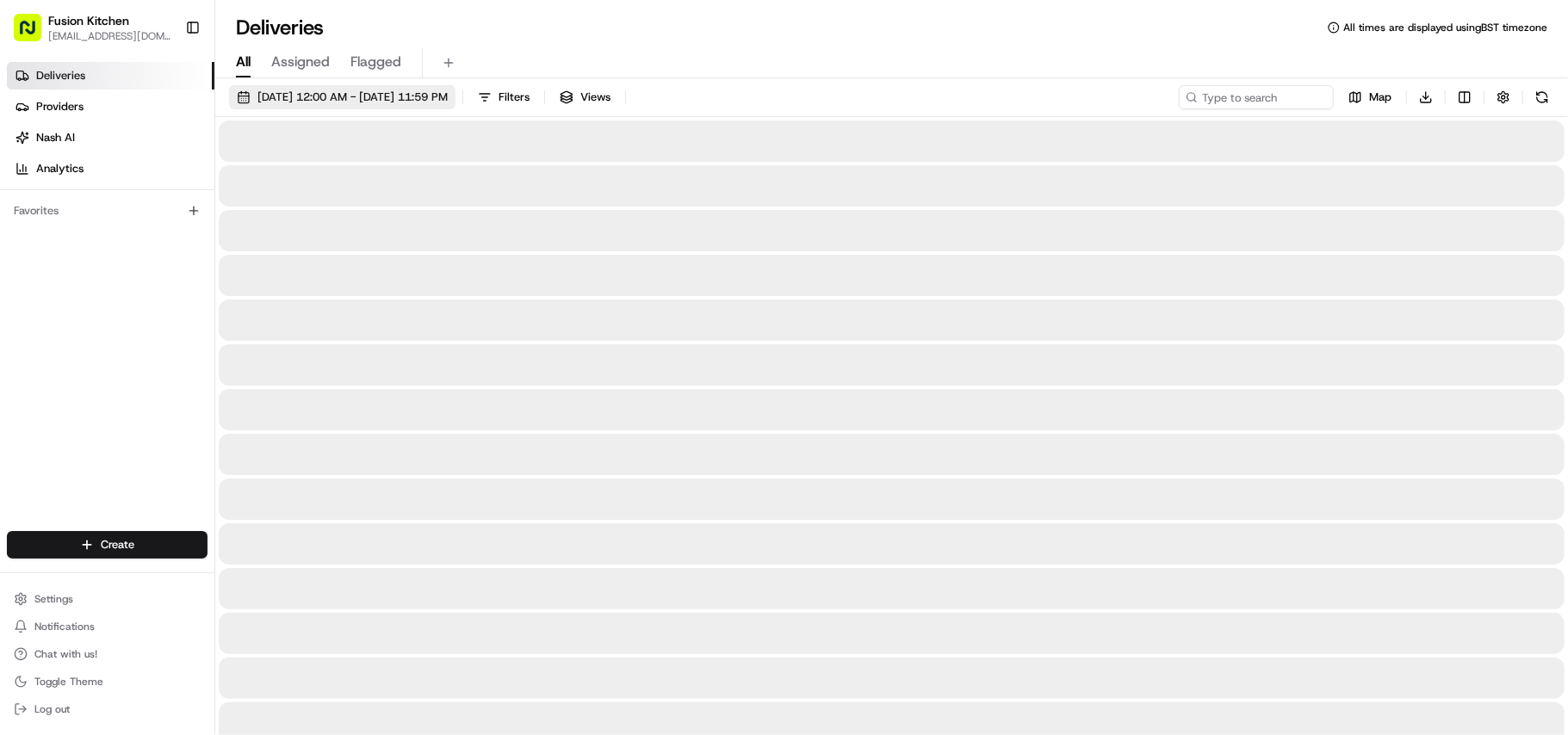
click at [455, 105] on button "[DATE] 12:00 AM - [DATE] 11:59 PM" at bounding box center [341, 97] width 226 height 24
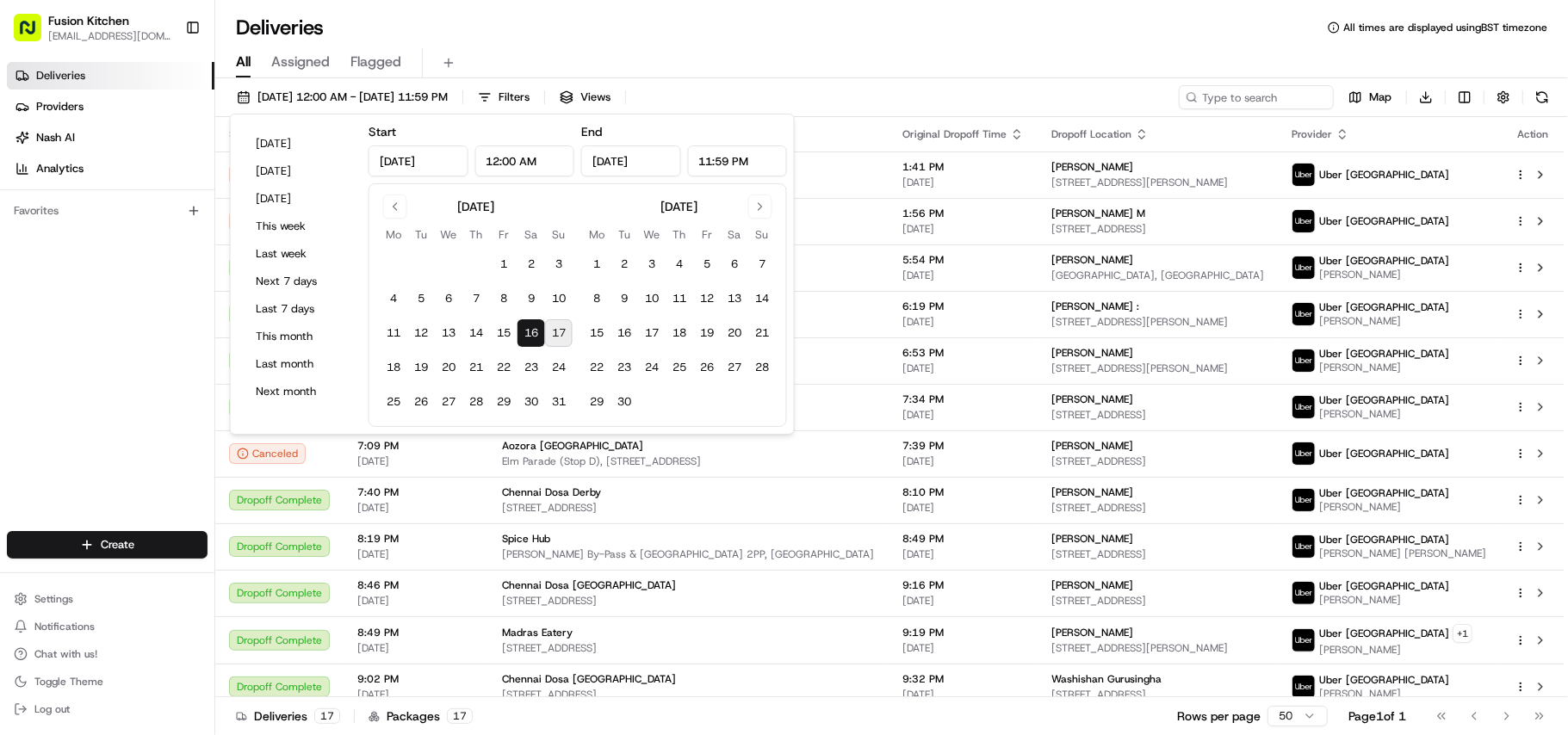
click at [565, 331] on button "17" at bounding box center [559, 333] width 28 height 28
type input "[DATE]"
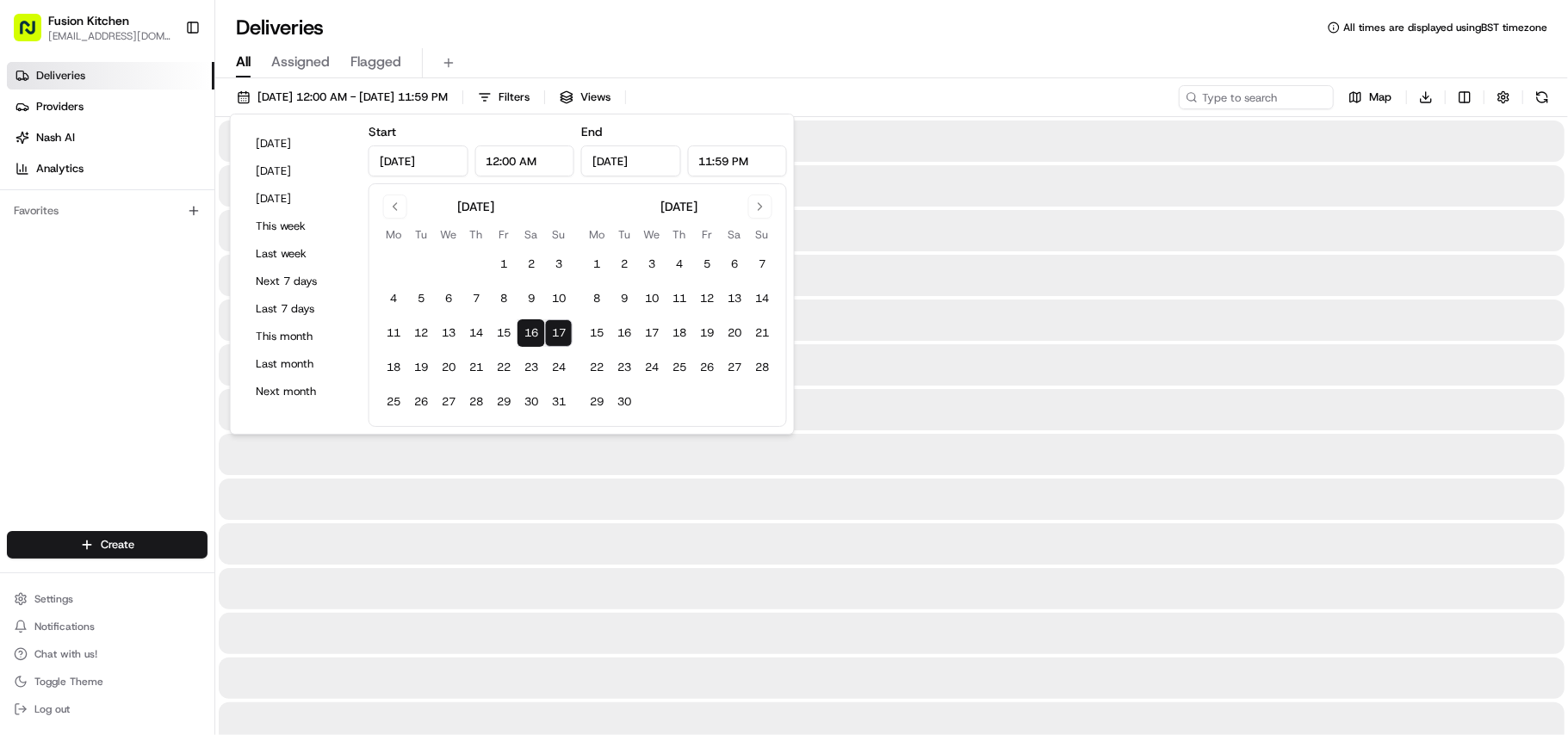
click at [565, 331] on button "17" at bounding box center [559, 333] width 28 height 28
type input "[DATE]"
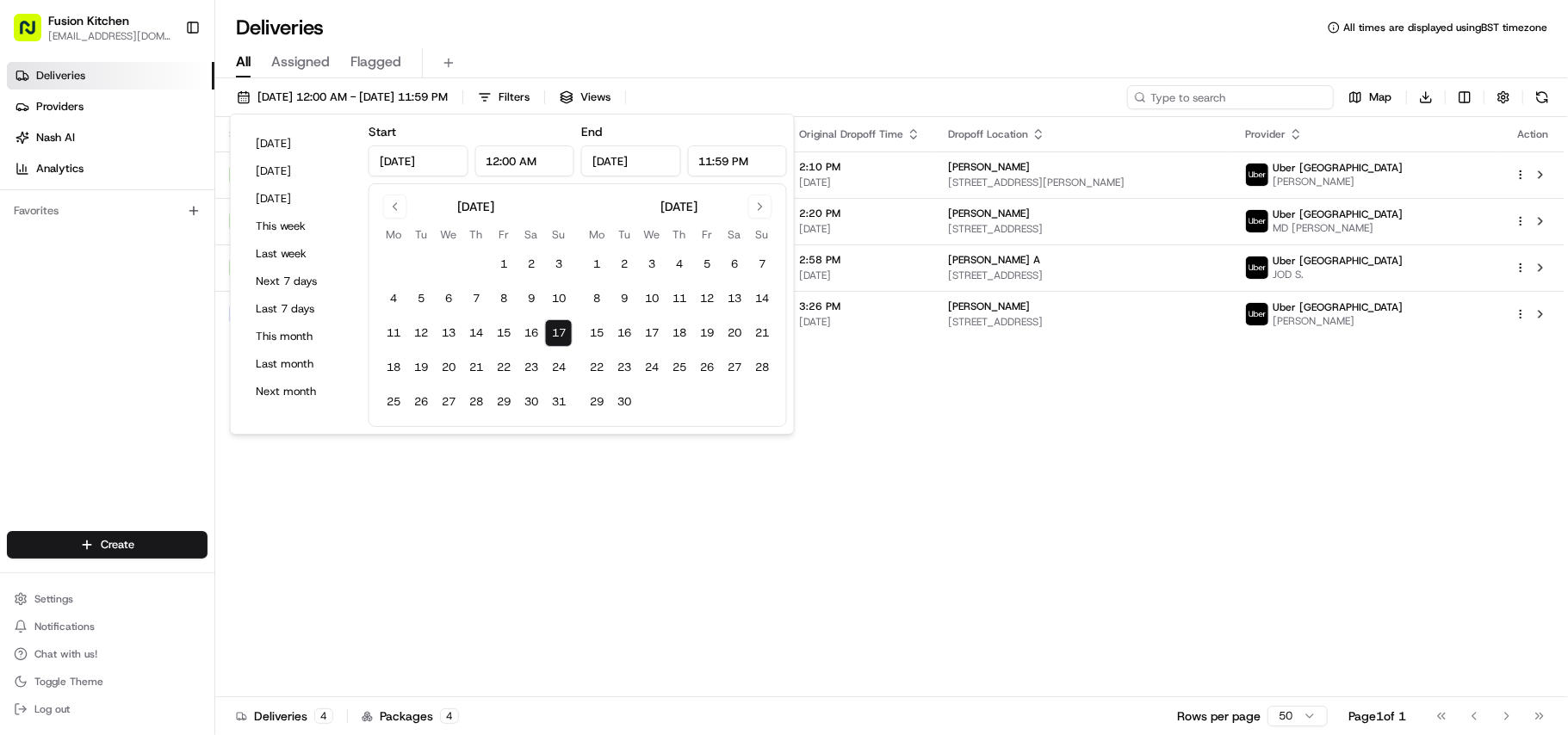
click at [587, 97] on input at bounding box center [1230, 97] width 207 height 24
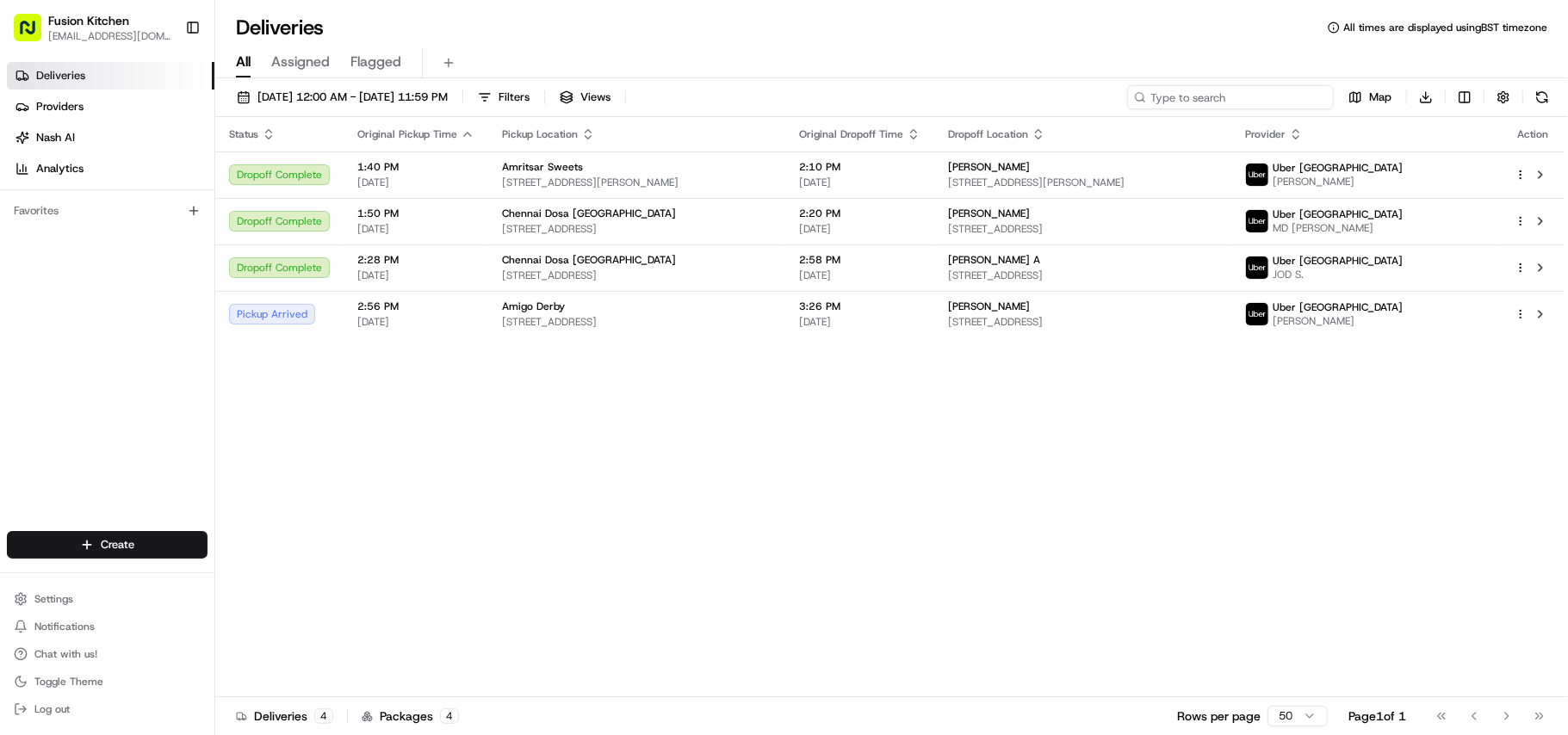
paste input "amig"
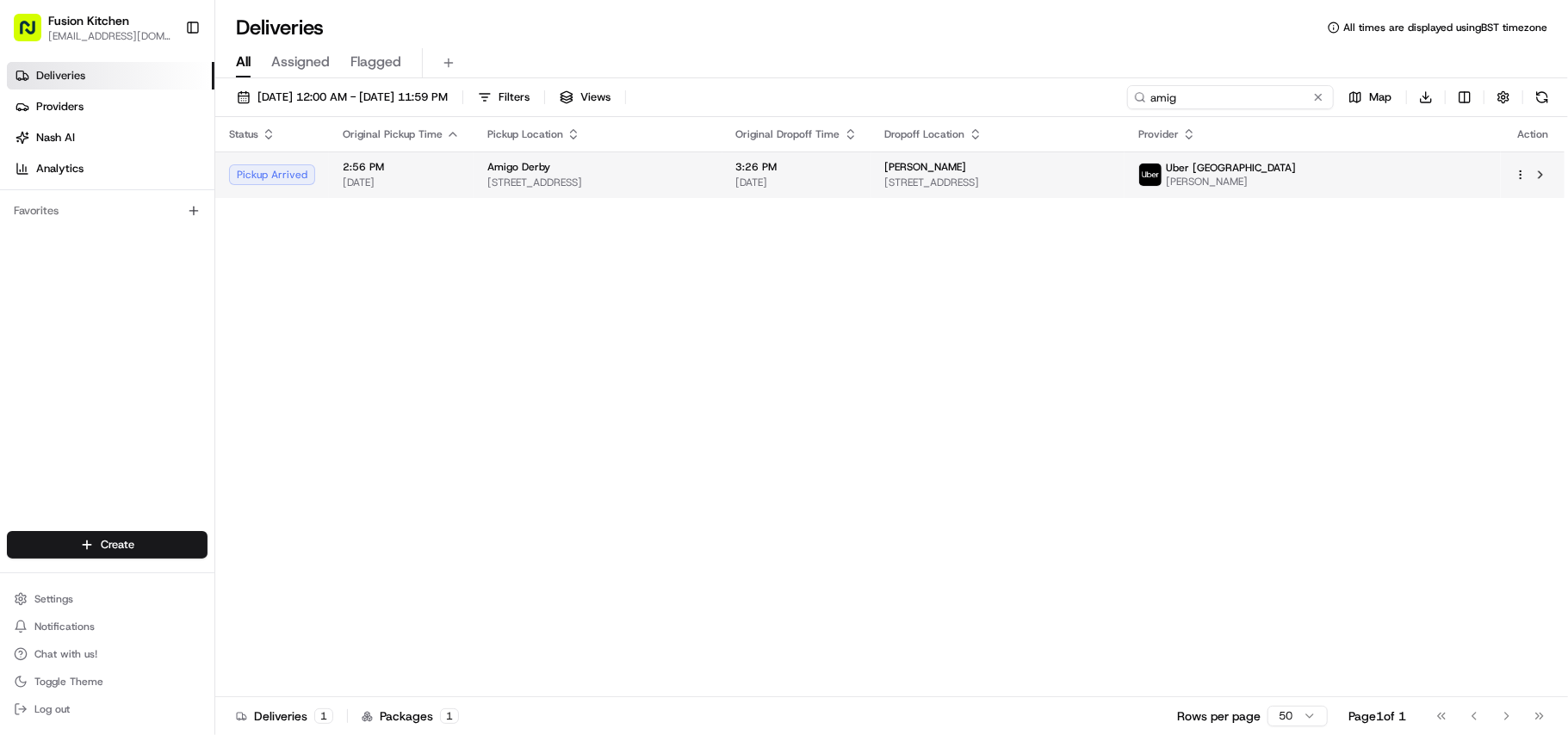
type input "amig"
click at [587, 167] on div "Amigo Derby" at bounding box center [597, 166] width 221 height 13
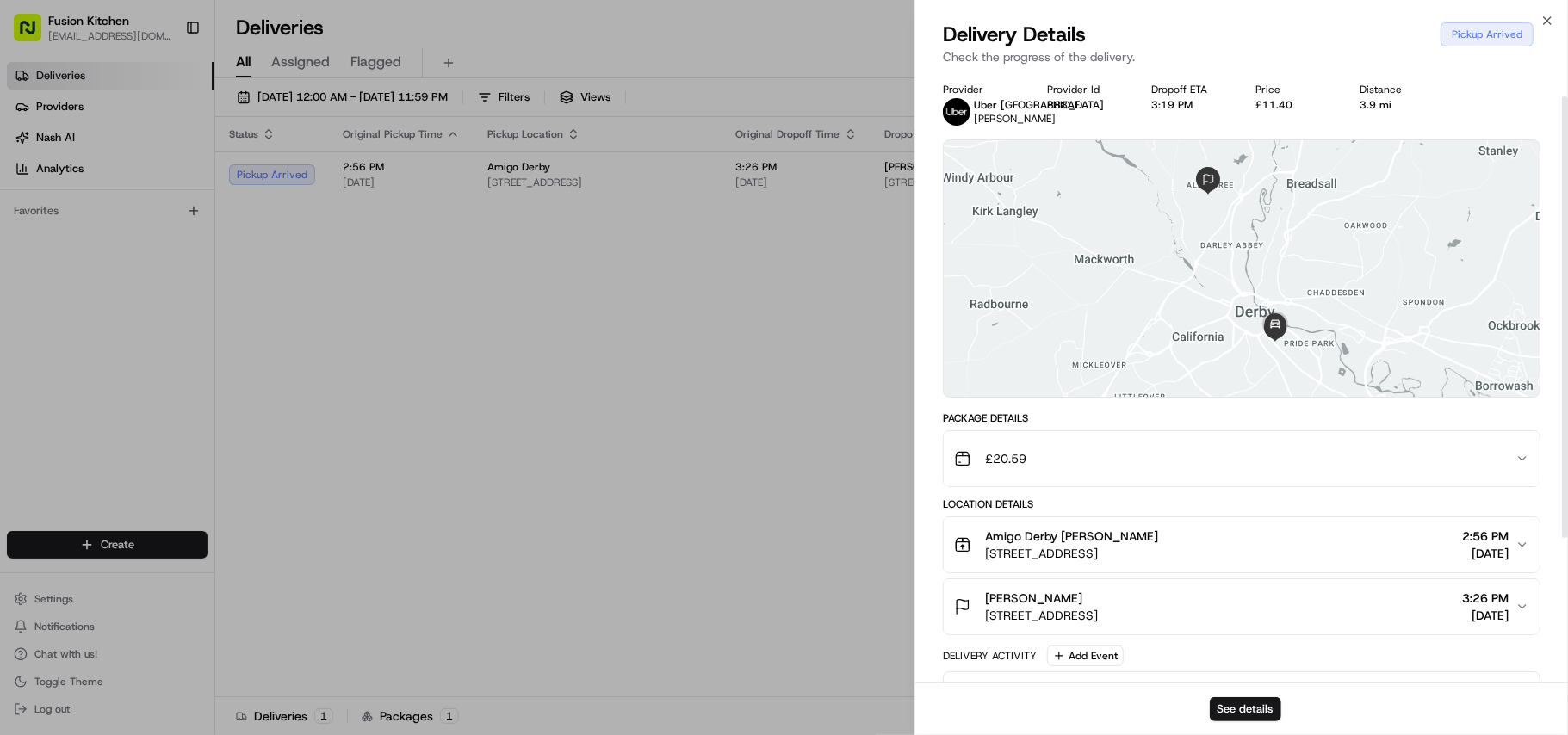
scroll to position [114, 0]
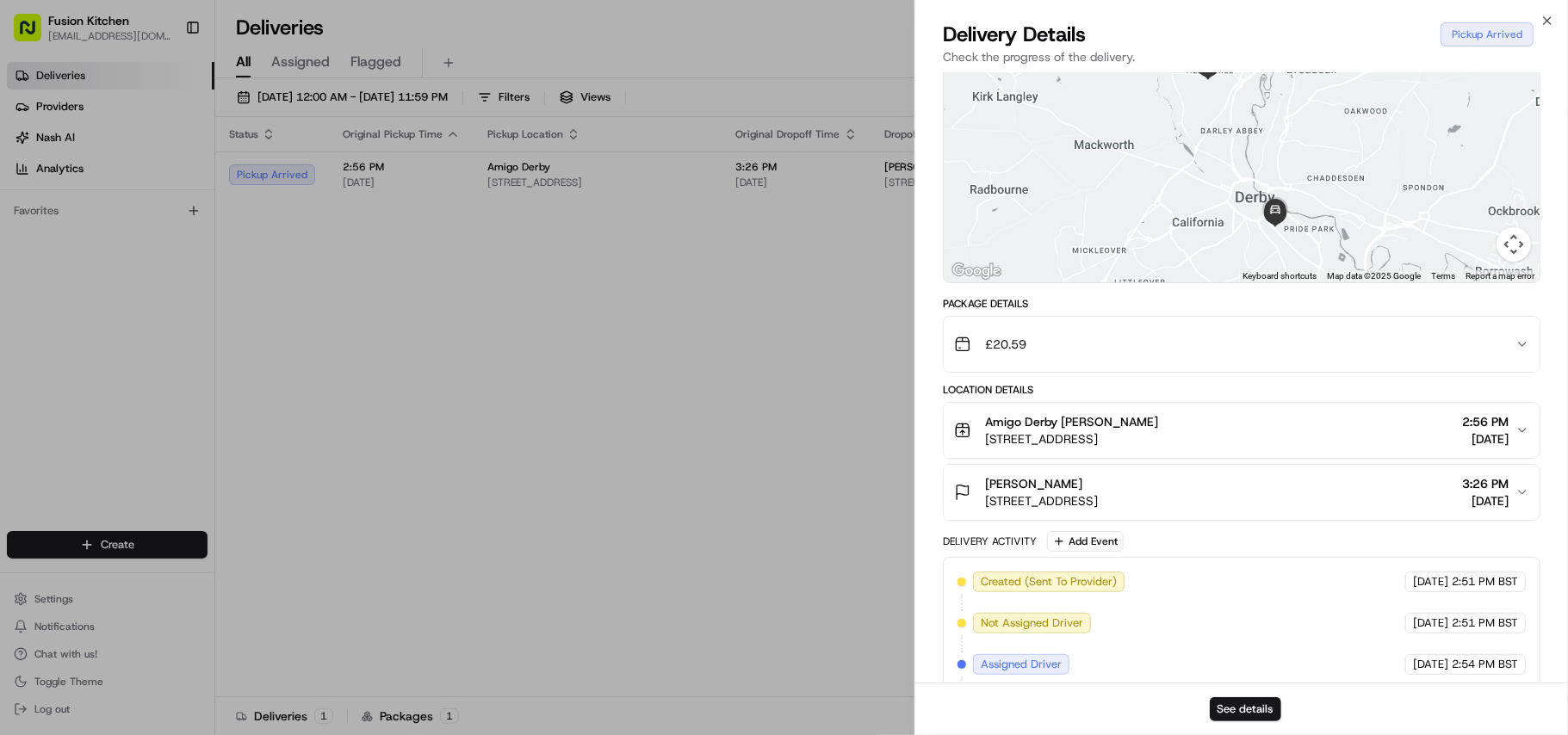
drag, startPoint x: 982, startPoint y: 487, endPoint x: 1264, endPoint y: 518, distance: 283.7
click at [587, 518] on button "[PERSON_NAME] [STREET_ADDRESS] 3:26 PM [DATE]" at bounding box center [1241, 493] width 595 height 55
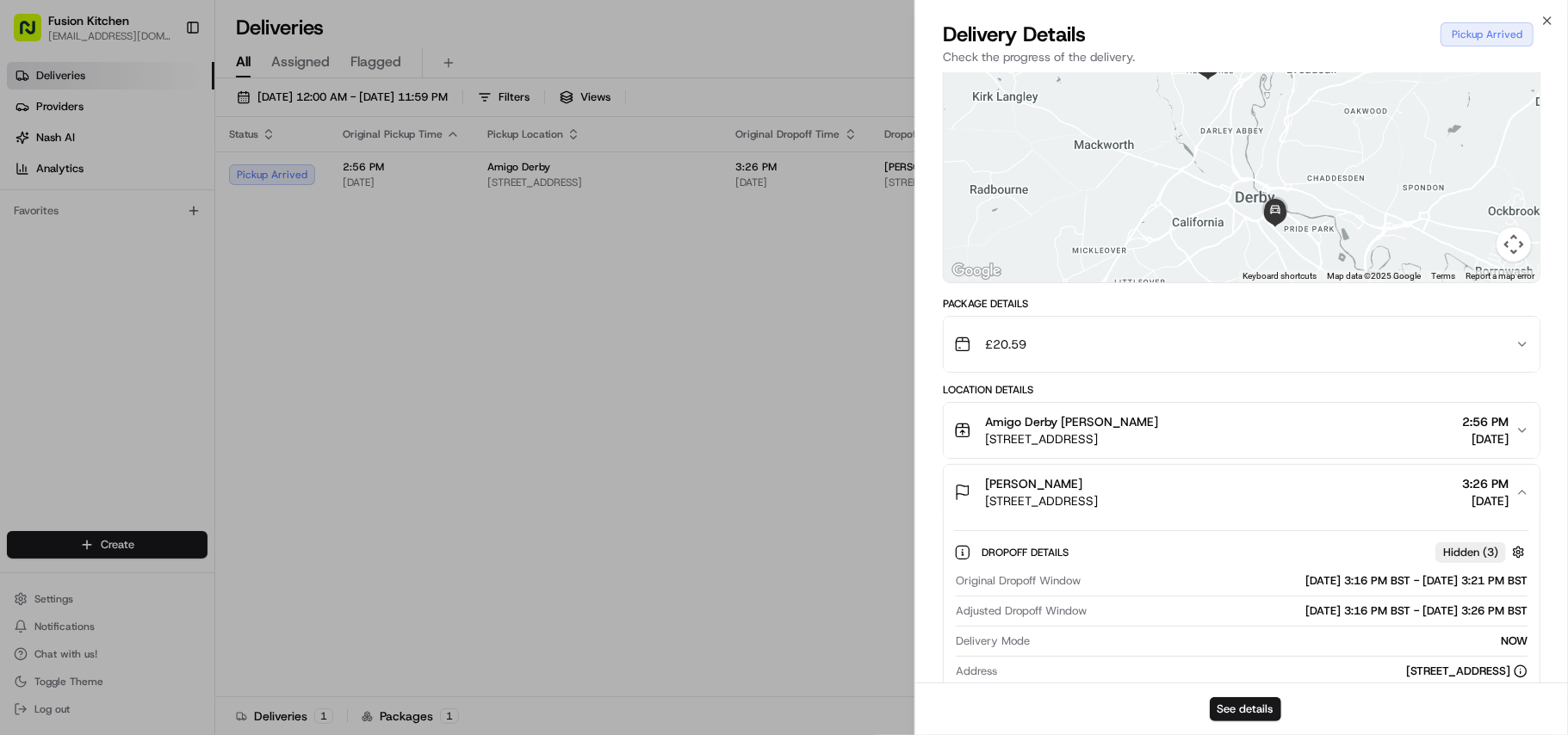
click at [587, 493] on span "[PERSON_NAME]" at bounding box center [1033, 484] width 97 height 17
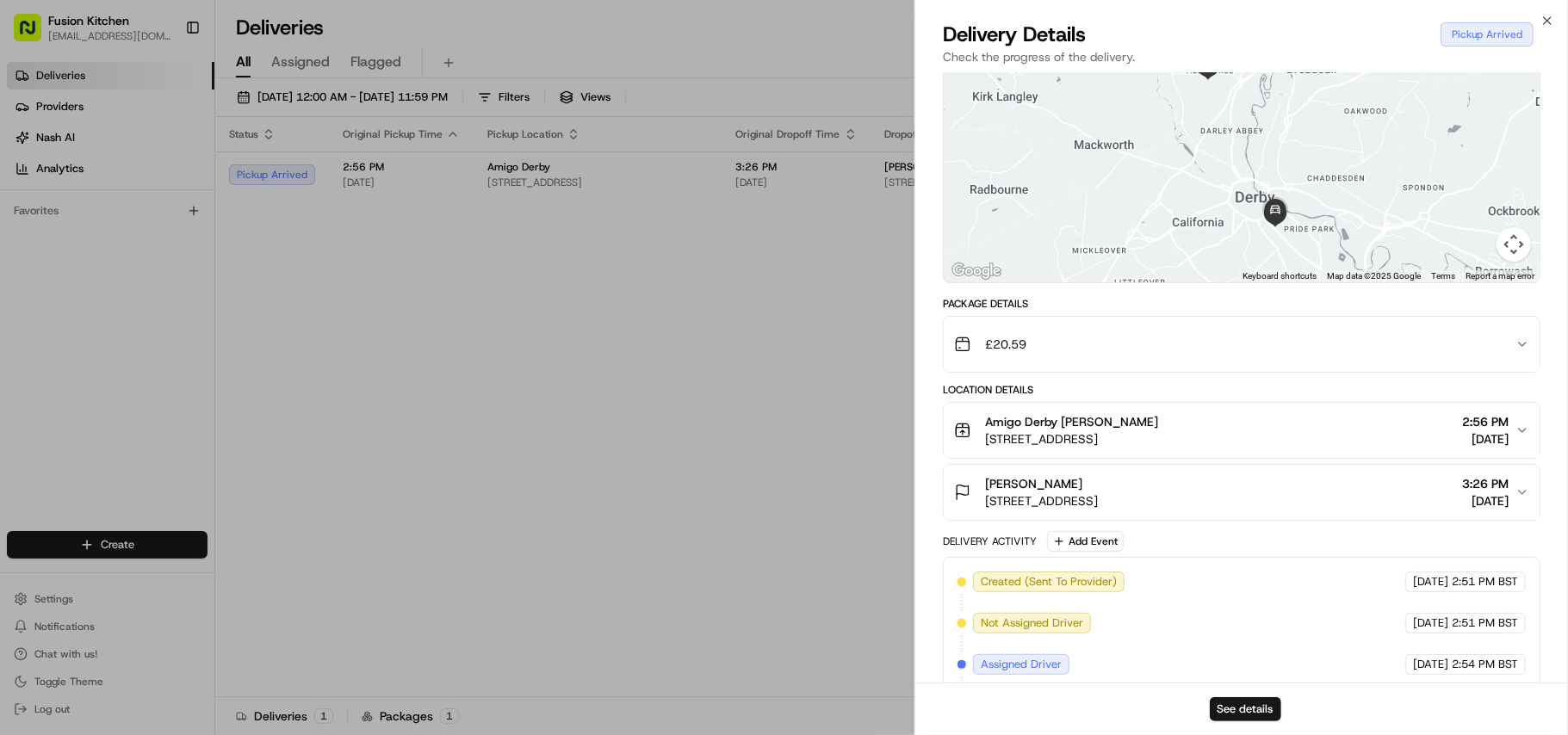
drag, startPoint x: 991, startPoint y: 497, endPoint x: 1250, endPoint y: 517, distance: 259.8
click at [587, 510] on div "[PERSON_NAME] [STREET_ADDRESS]" at bounding box center [1041, 493] width 113 height 35
copy div "[PERSON_NAME] [STREET_ADDRESS]"
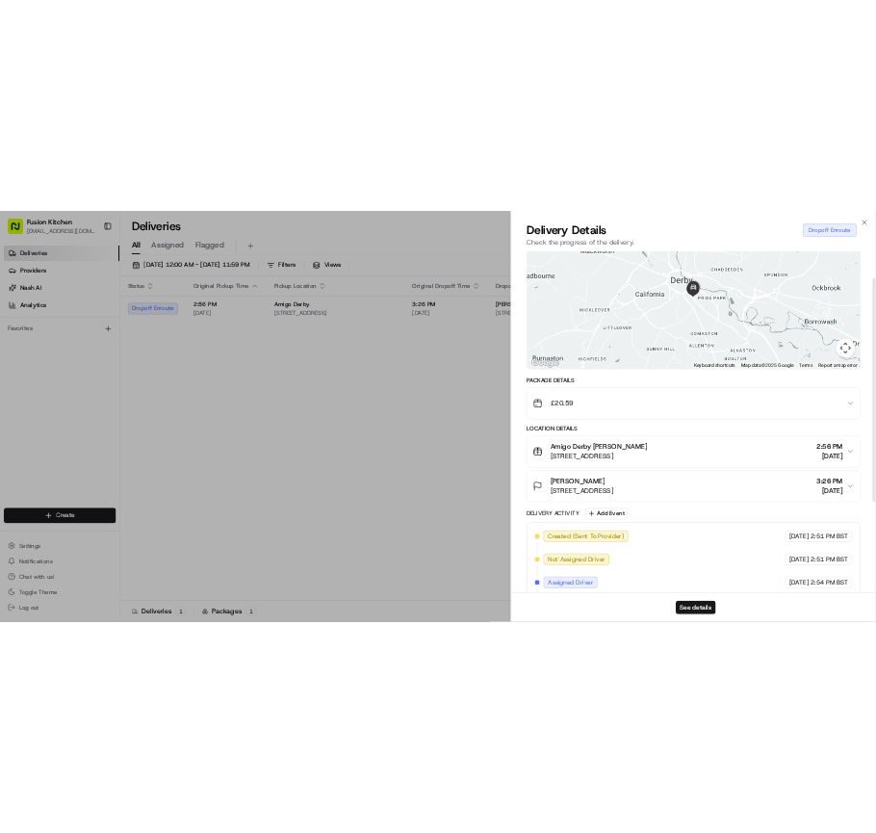
scroll to position [0, 0]
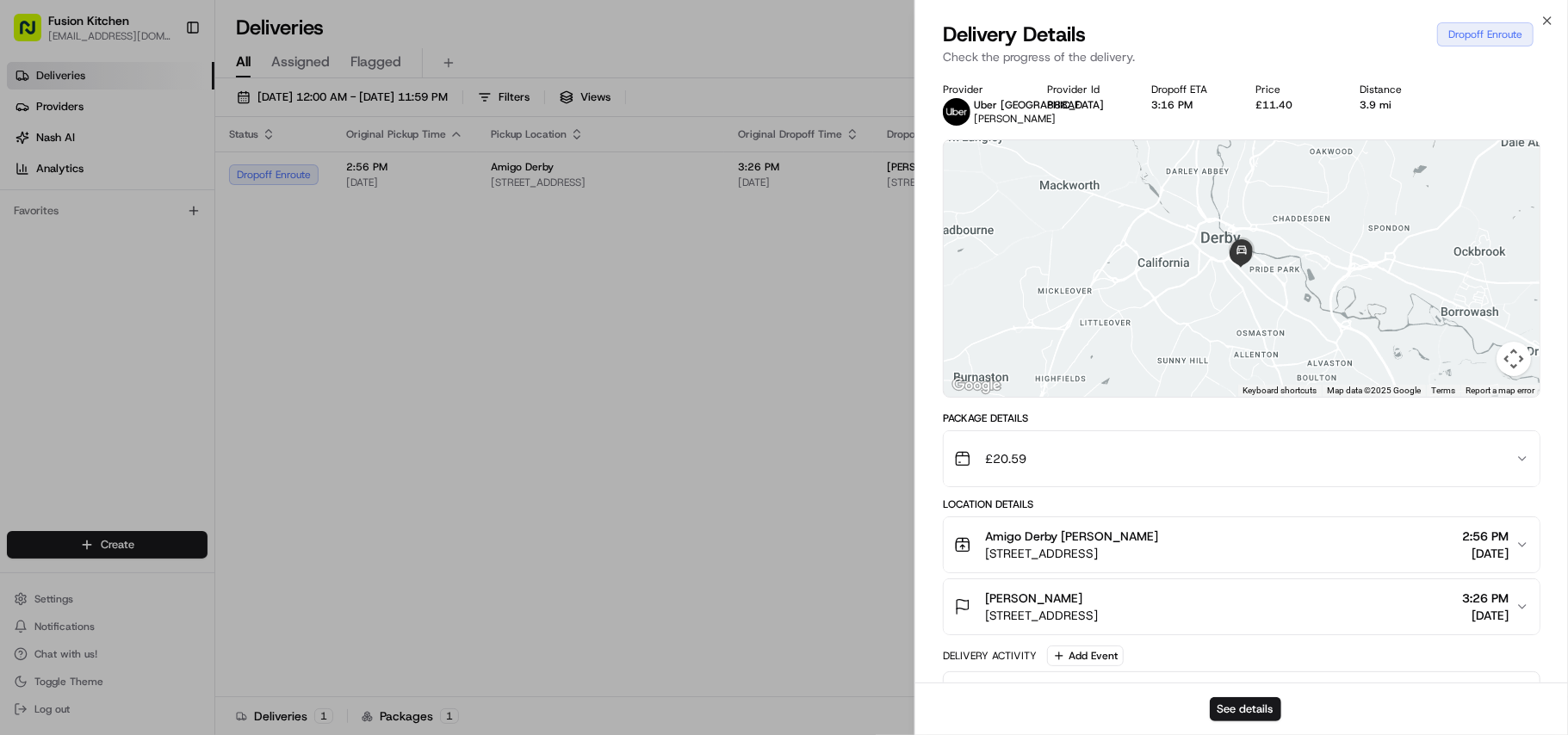
click at [587, 98] on div "£11.40" at bounding box center [1294, 105] width 77 height 13
click at [587, 102] on div "£11.40" at bounding box center [1294, 105] width 77 height 13
click at [587, 105] on div "£11.40" at bounding box center [1294, 105] width 77 height 13
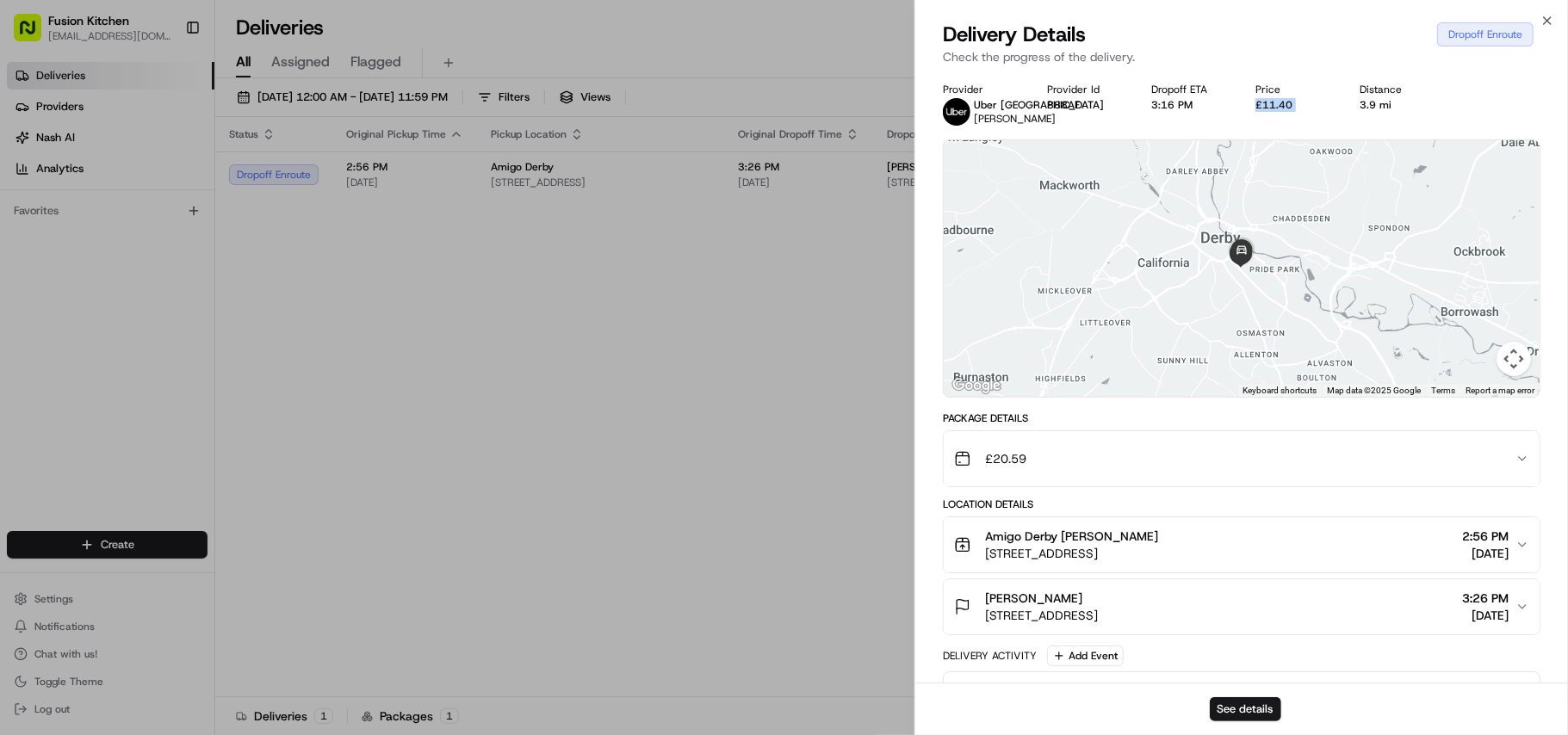
click at [587, 105] on div "£11.40" at bounding box center [1294, 105] width 77 height 13
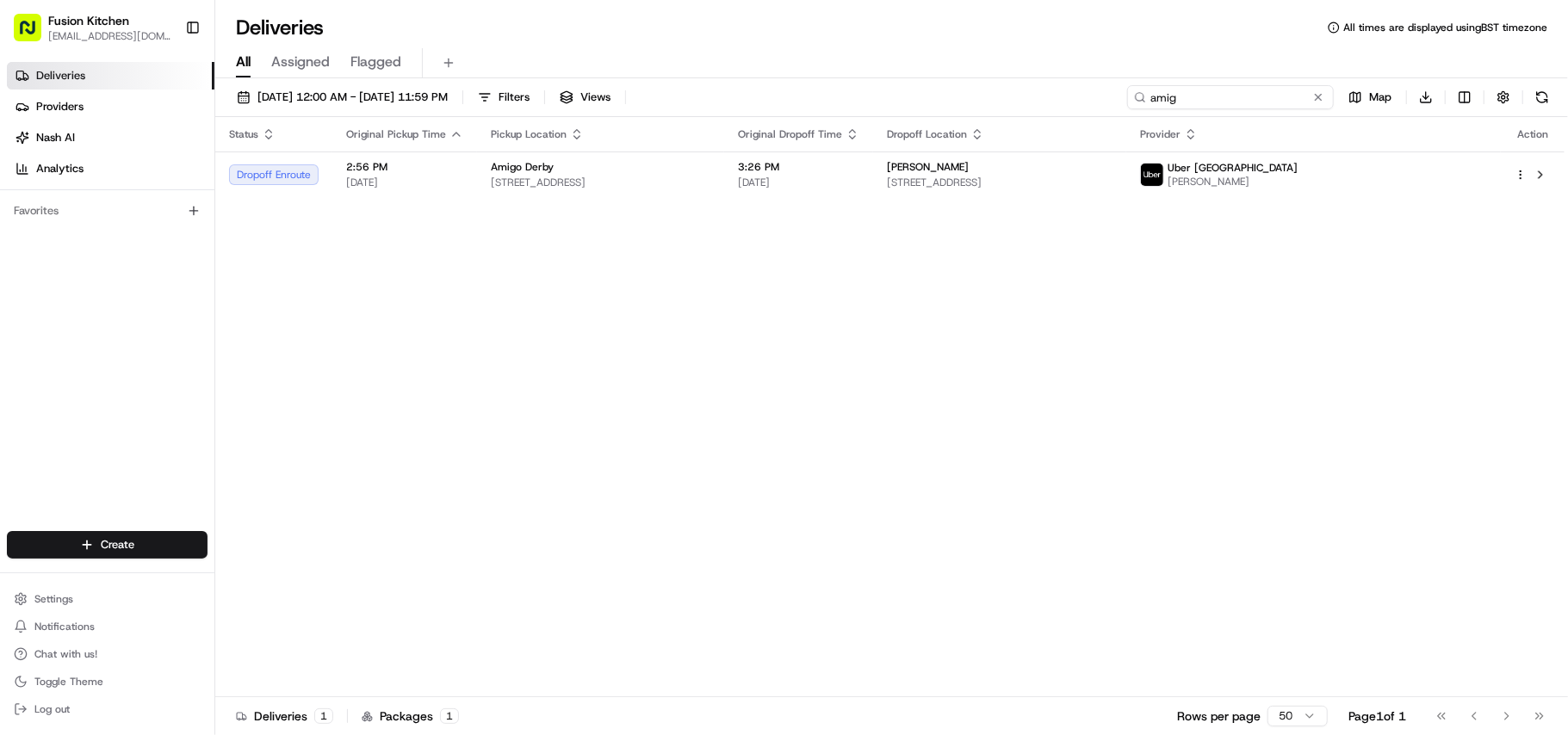
click at [587, 98] on input "amig" at bounding box center [1230, 97] width 207 height 24
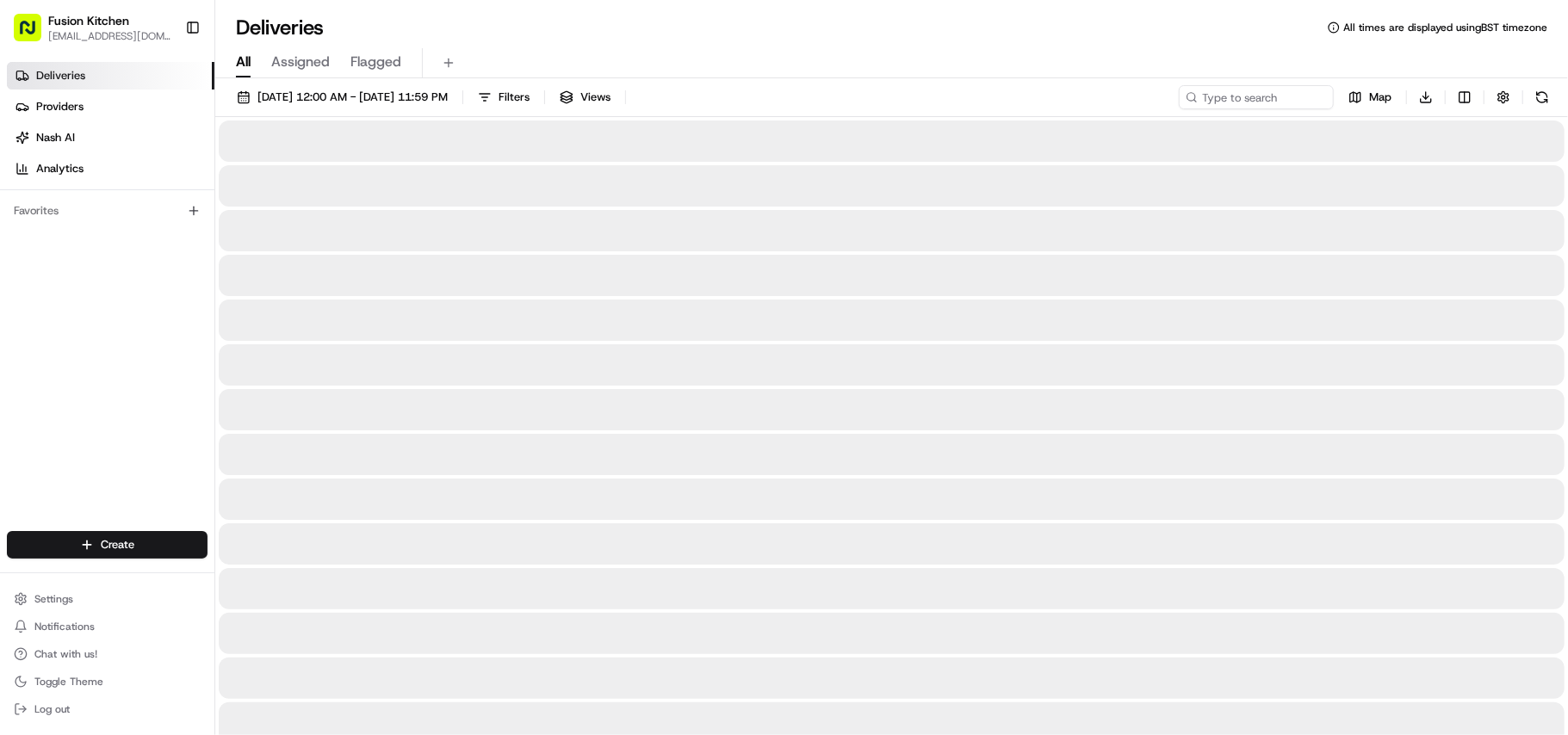
click at [523, 434] on div at bounding box center [891, 454] width 1345 height 41
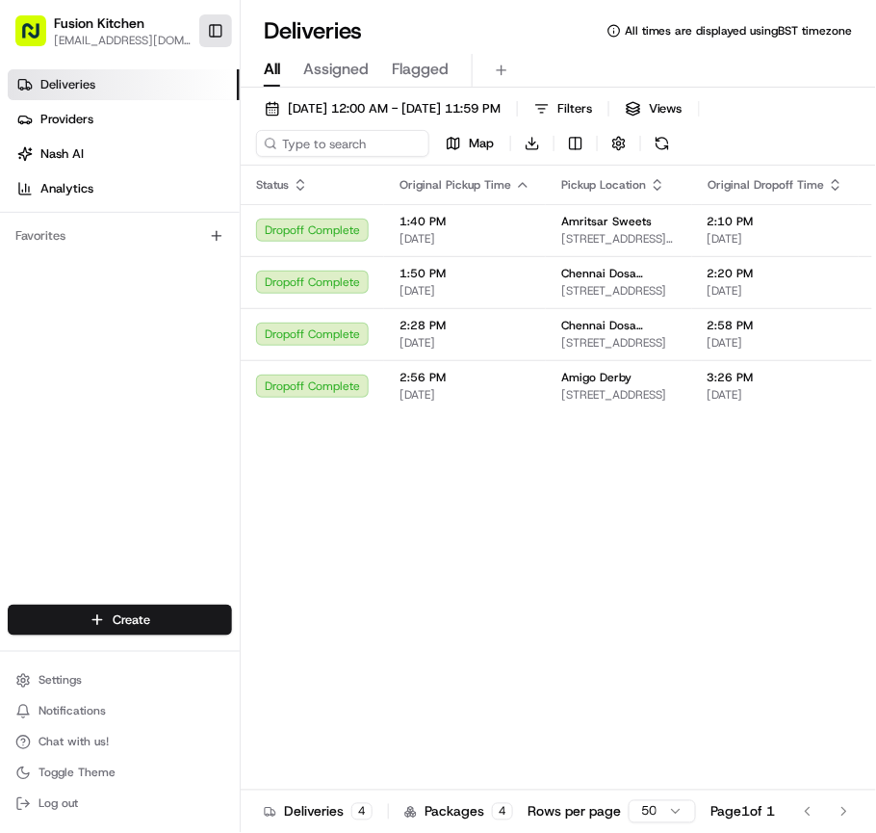
click at [218, 20] on button "Toggle Sidebar" at bounding box center [215, 30] width 33 height 33
